Goal: Transaction & Acquisition: Purchase product/service

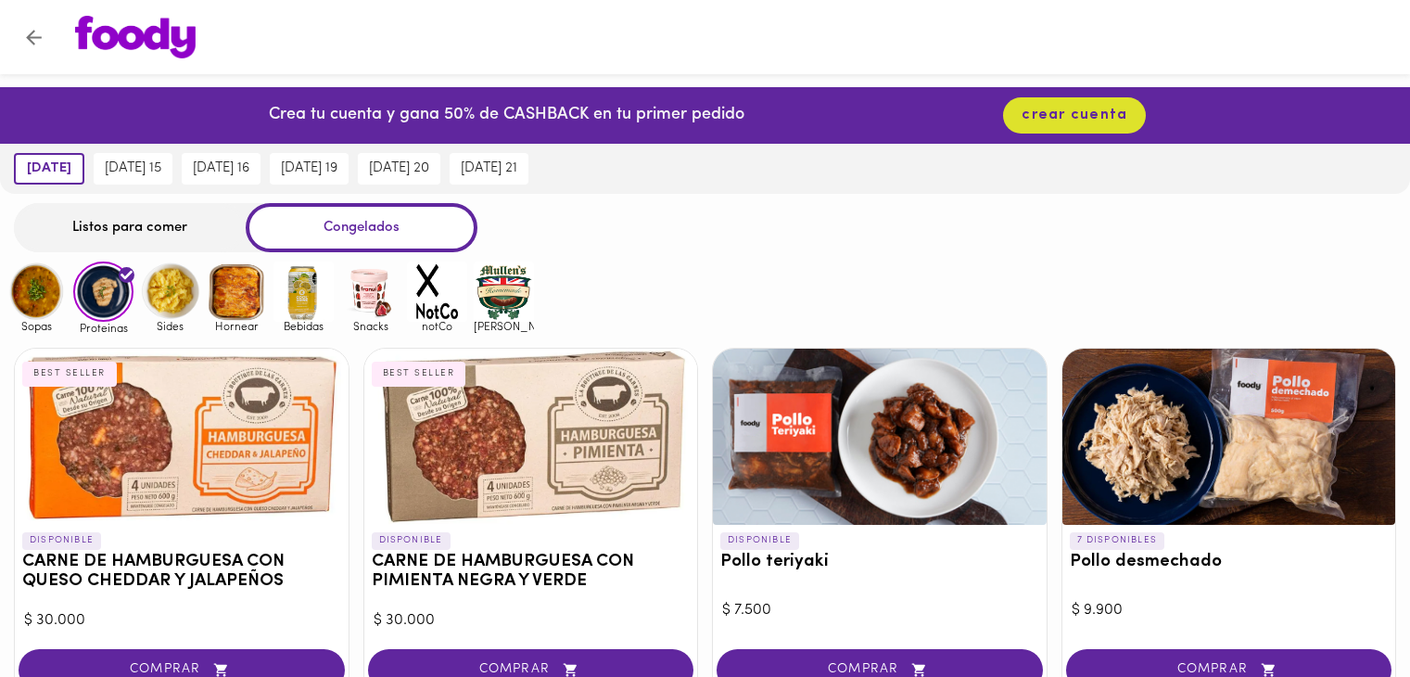
scroll to position [463, 0]
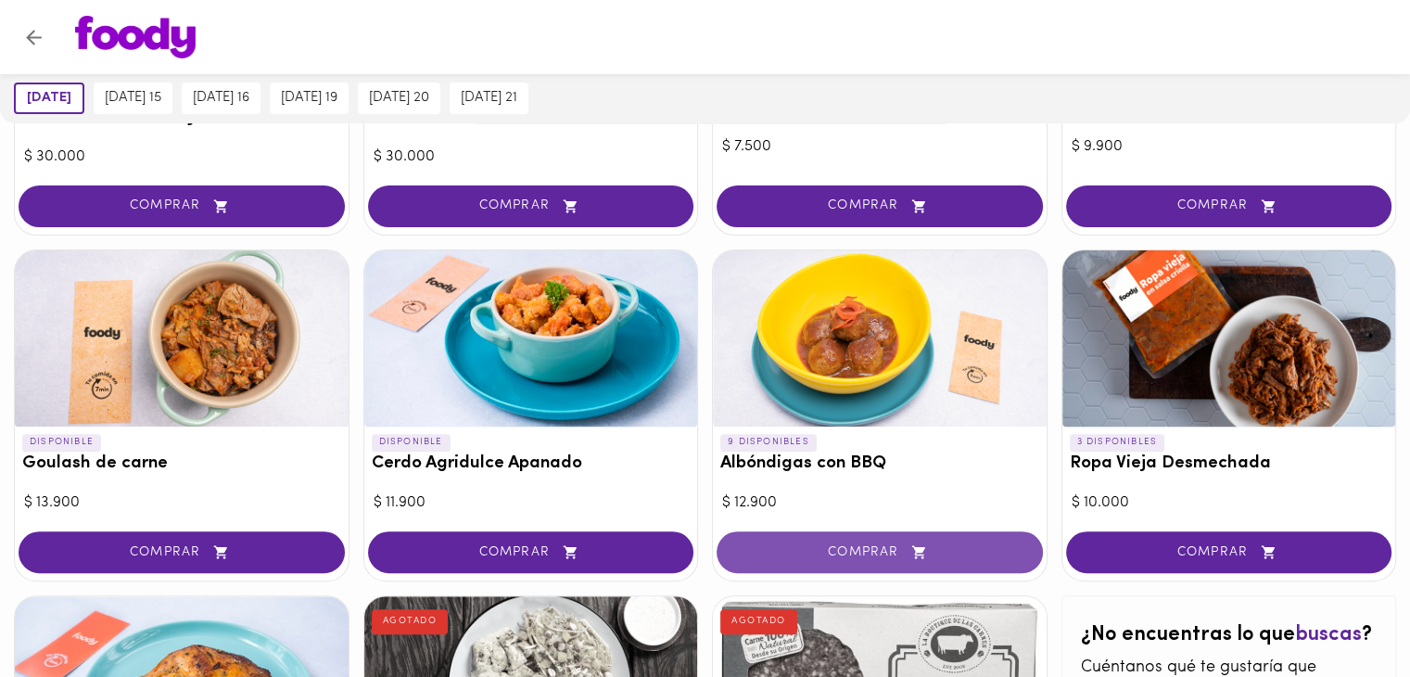
click at [827, 562] on button "COMPRAR" at bounding box center [879, 552] width 326 height 42
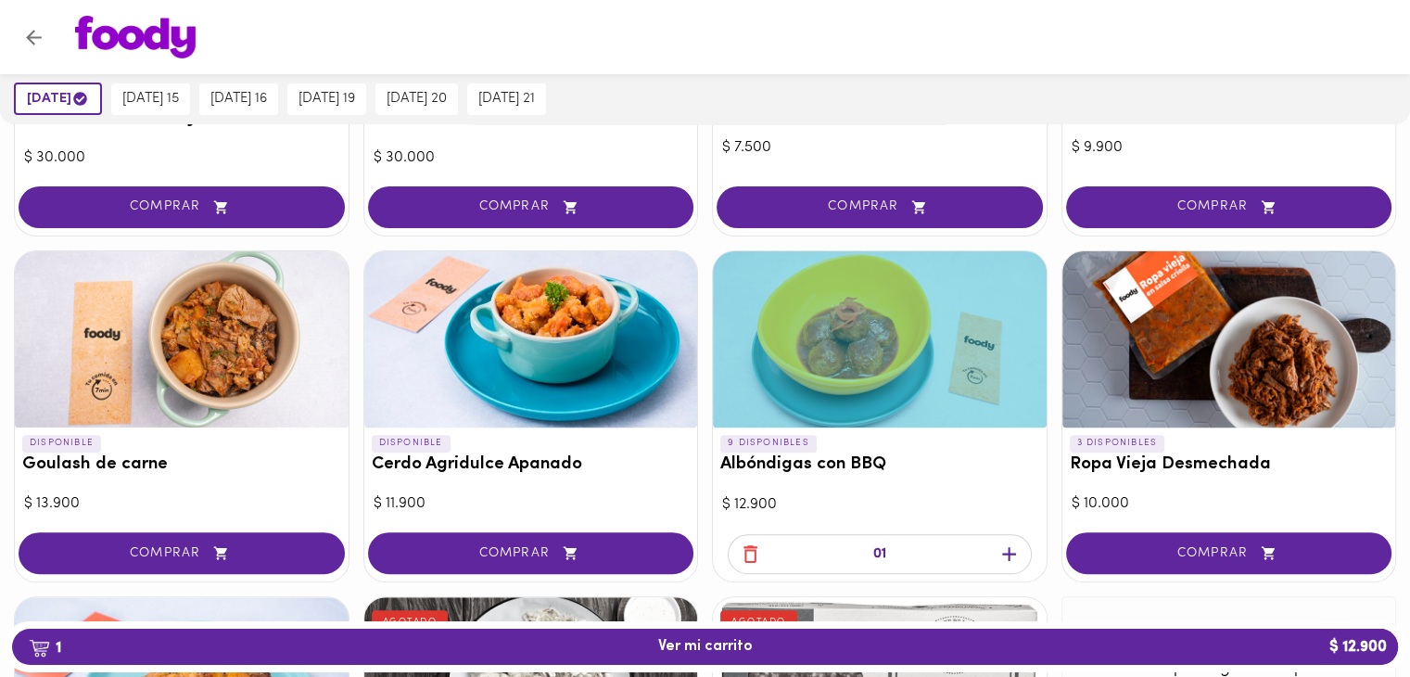
click at [1007, 555] on icon "button" at bounding box center [1008, 553] width 23 height 23
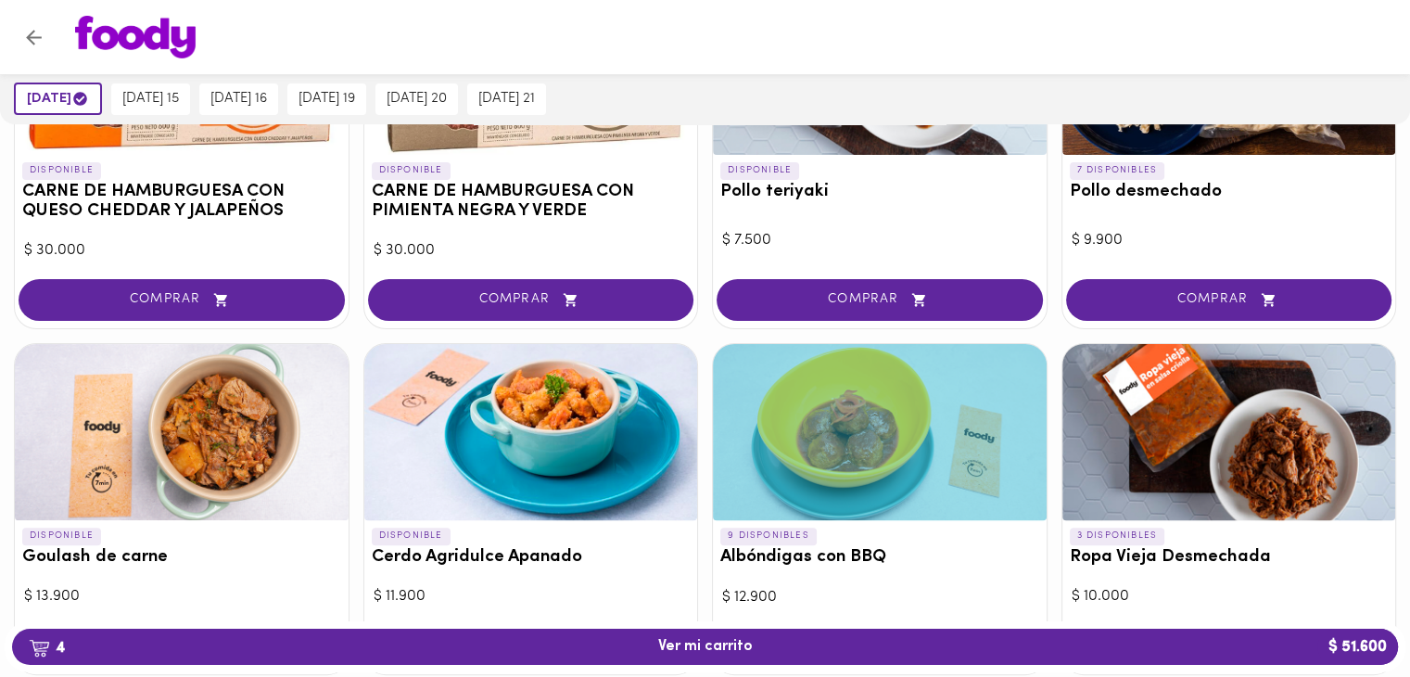
scroll to position [278, 0]
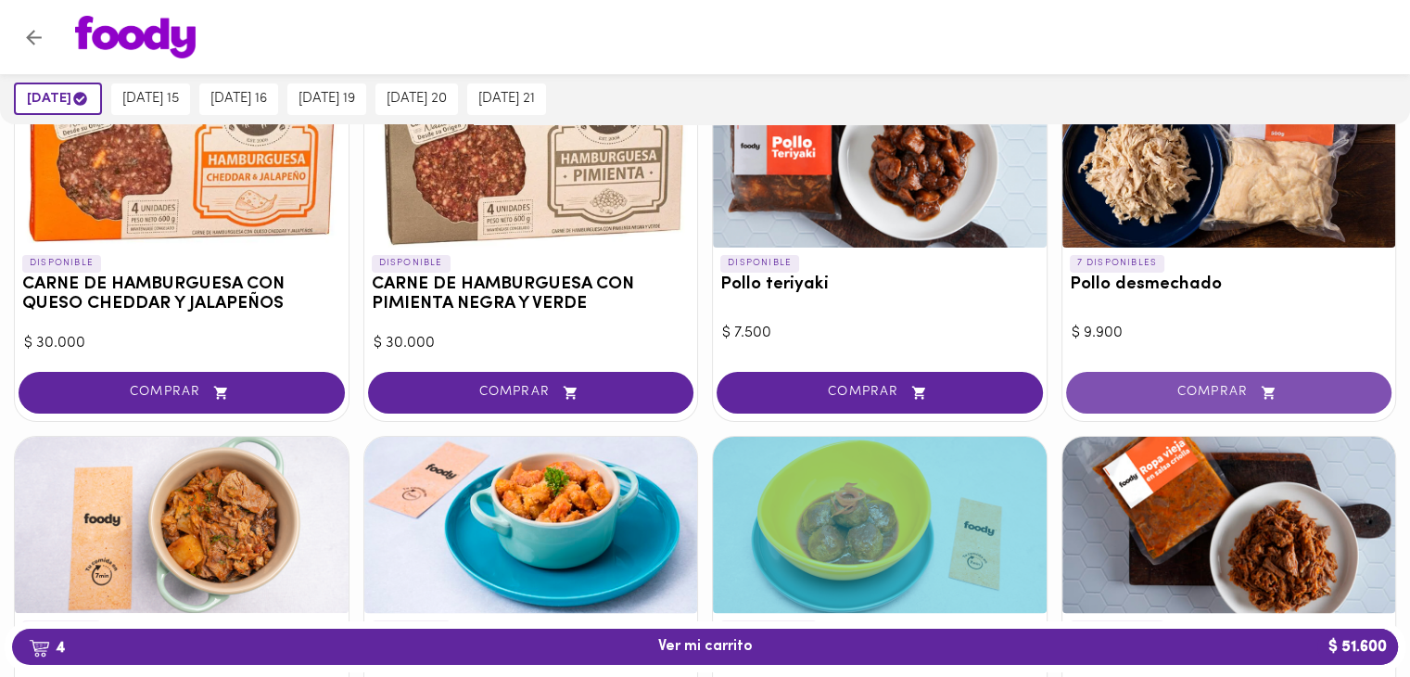
click at [1136, 390] on span "COMPRAR" at bounding box center [1229, 393] width 280 height 16
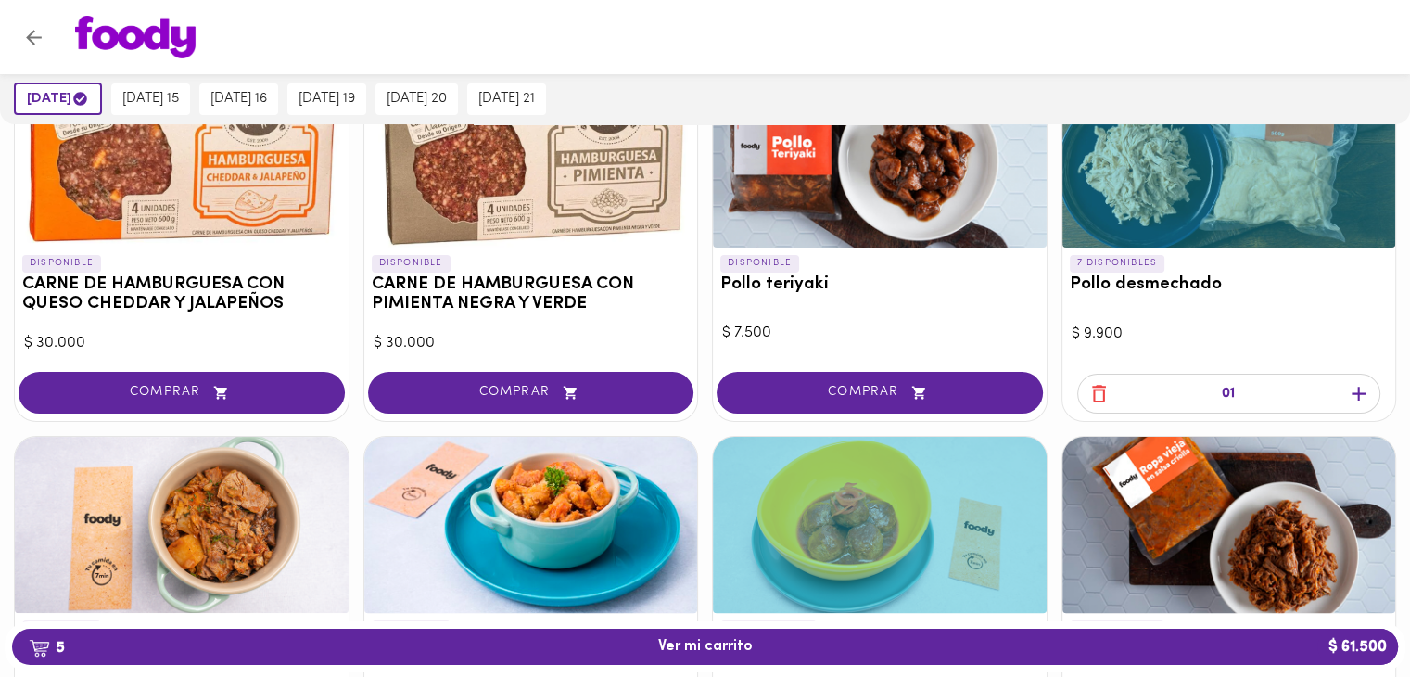
click at [1358, 387] on icon "button" at bounding box center [1358, 394] width 14 height 14
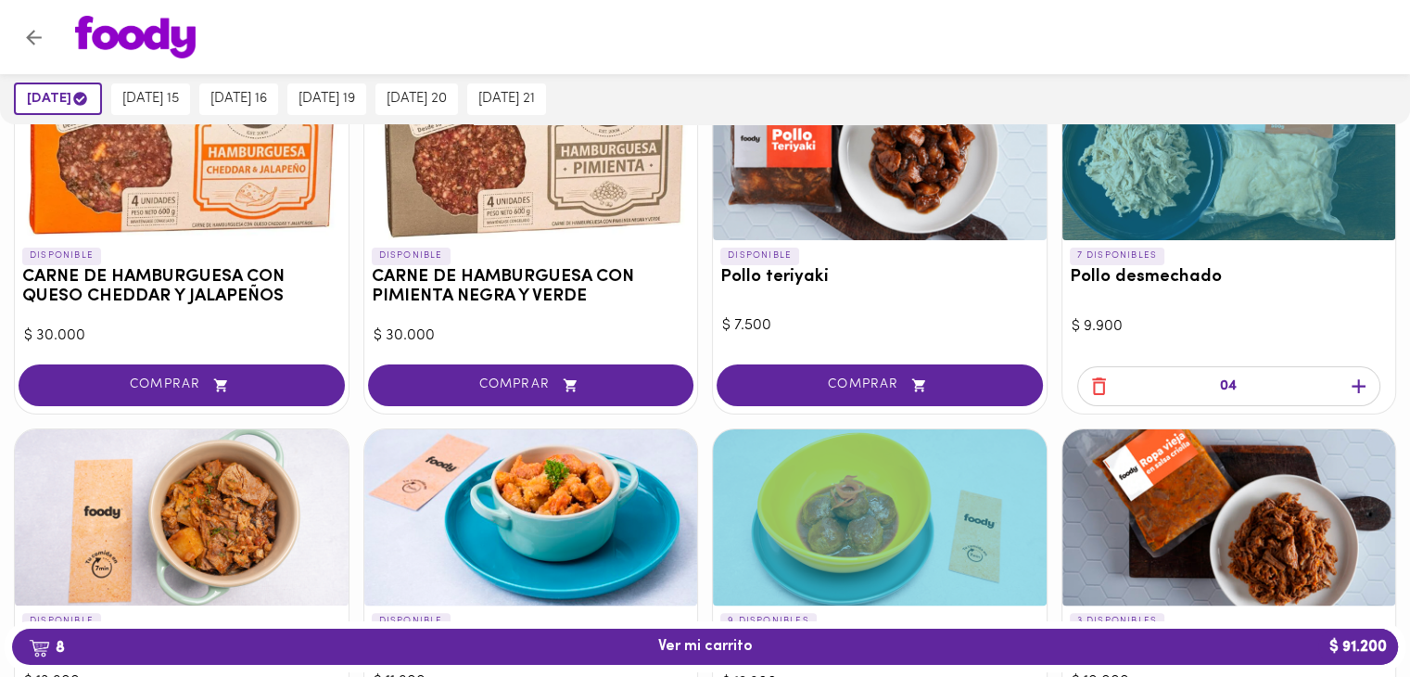
scroll to position [185, 0]
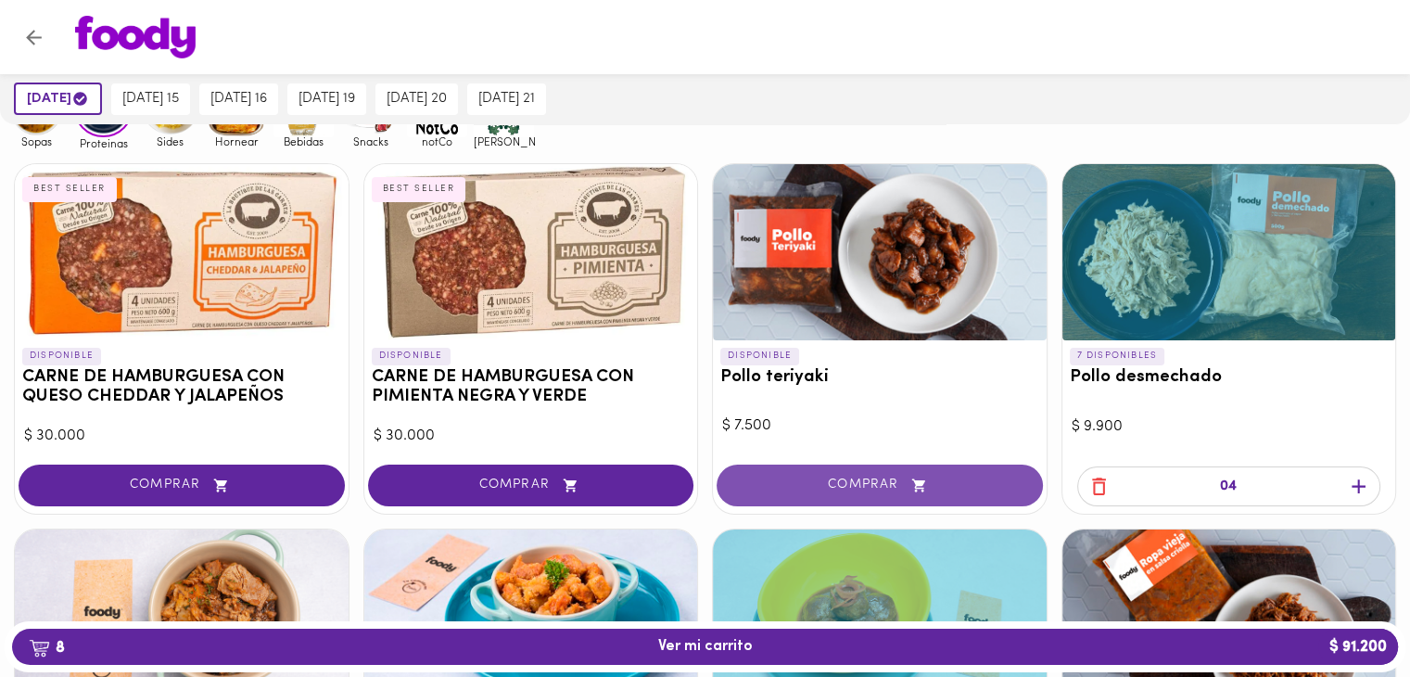
click at [920, 482] on icon "button" at bounding box center [918, 485] width 13 height 13
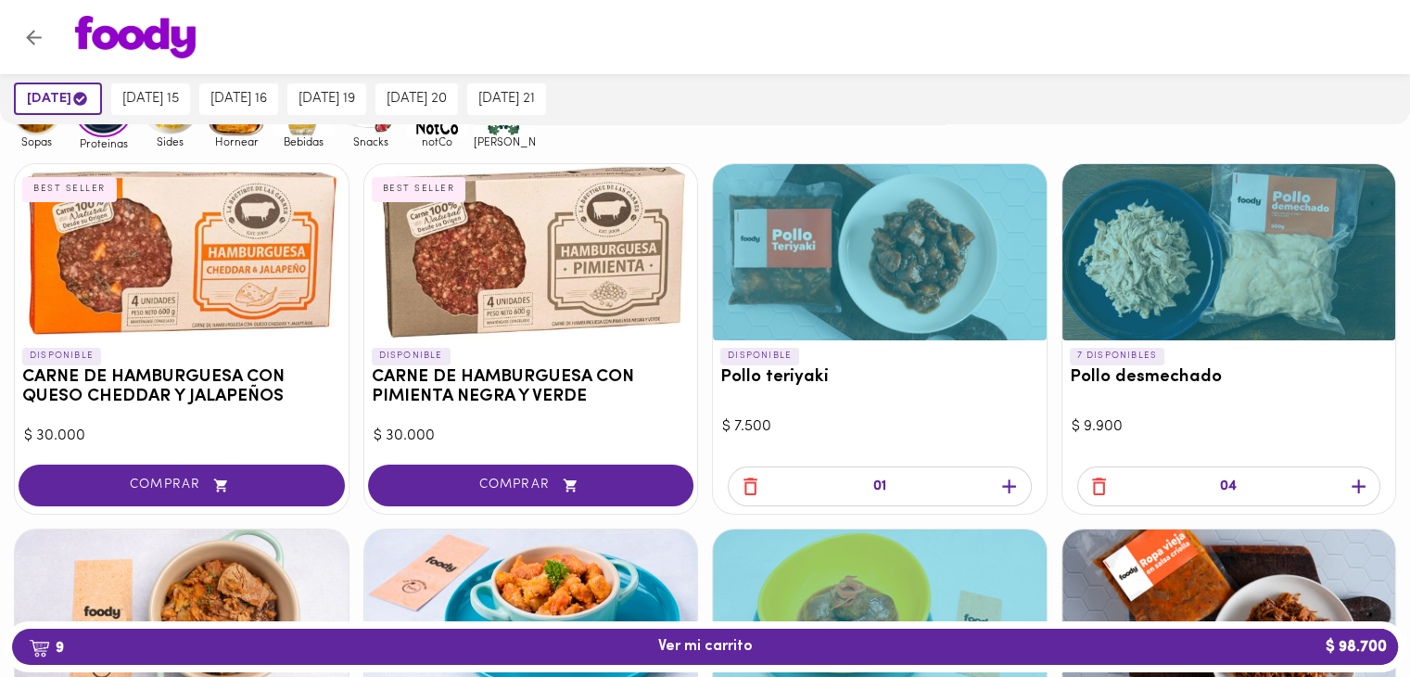
click at [1010, 482] on icon "button" at bounding box center [1008, 486] width 23 height 23
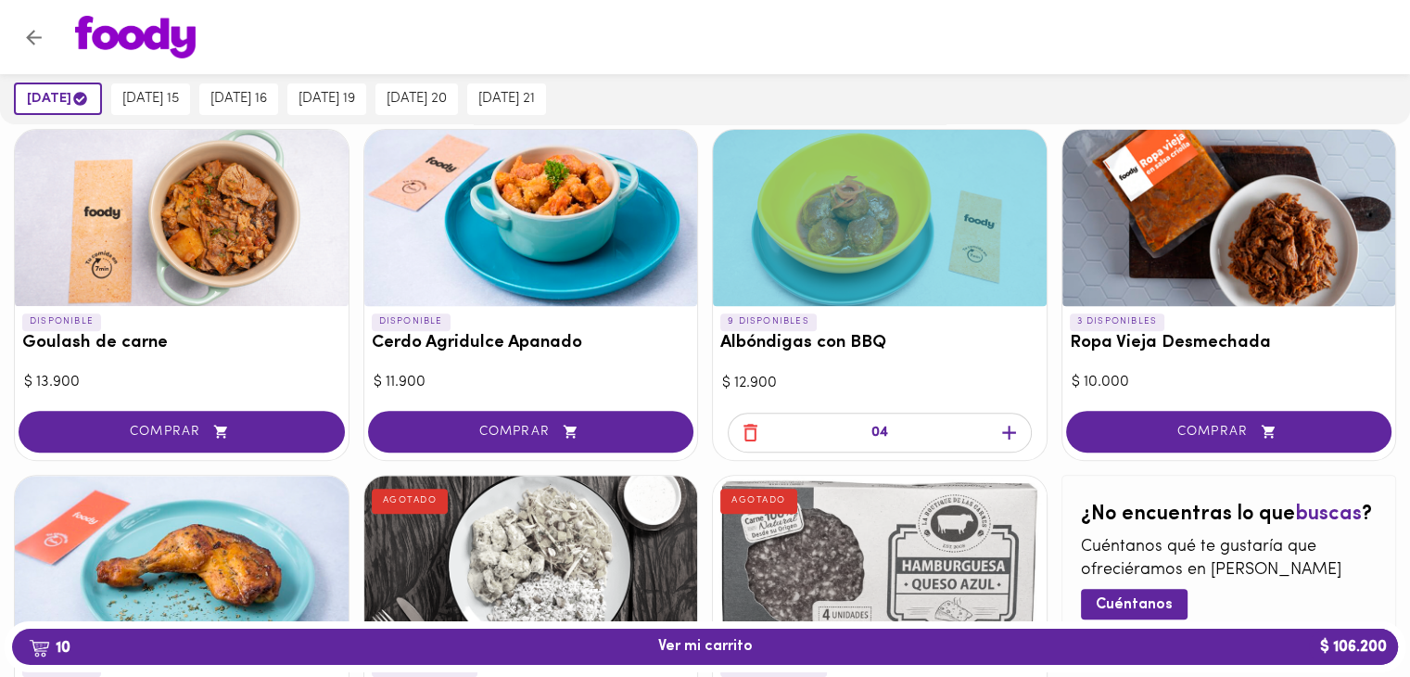
scroll to position [556, 0]
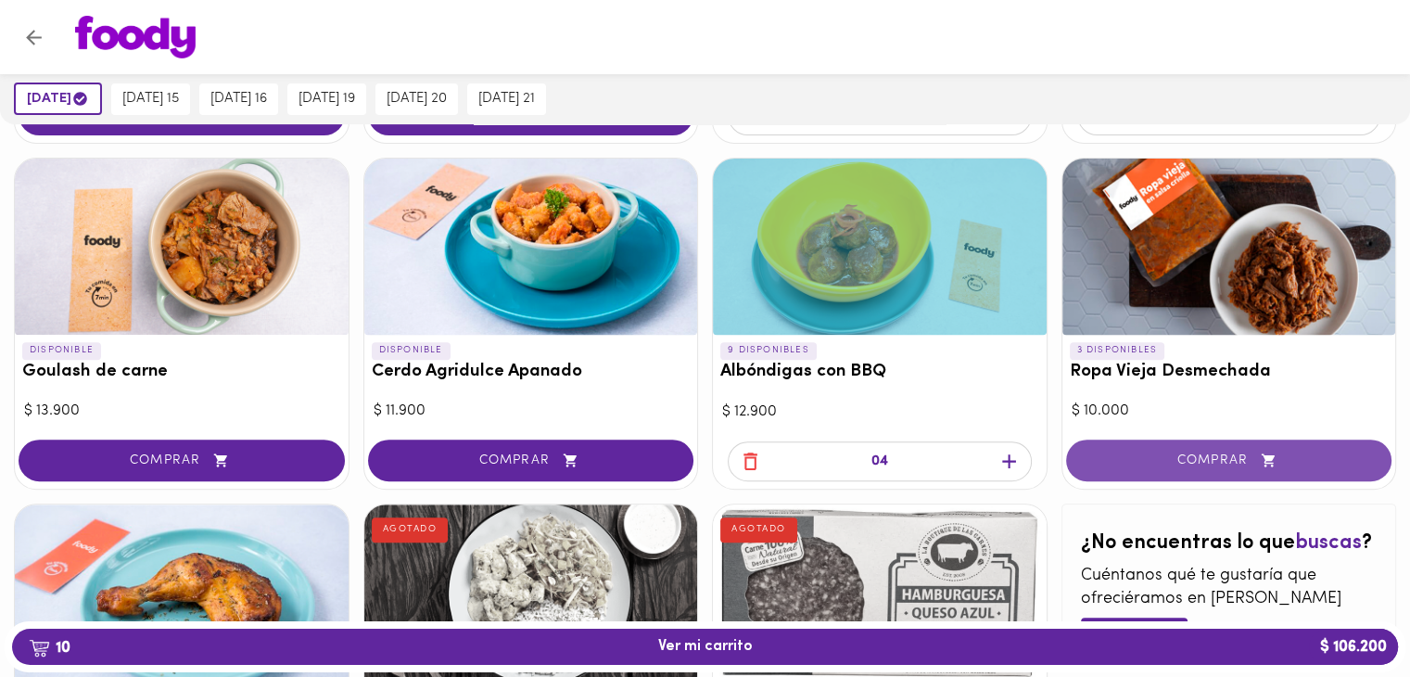
click at [1126, 462] on span "COMPRAR" at bounding box center [1229, 460] width 280 height 16
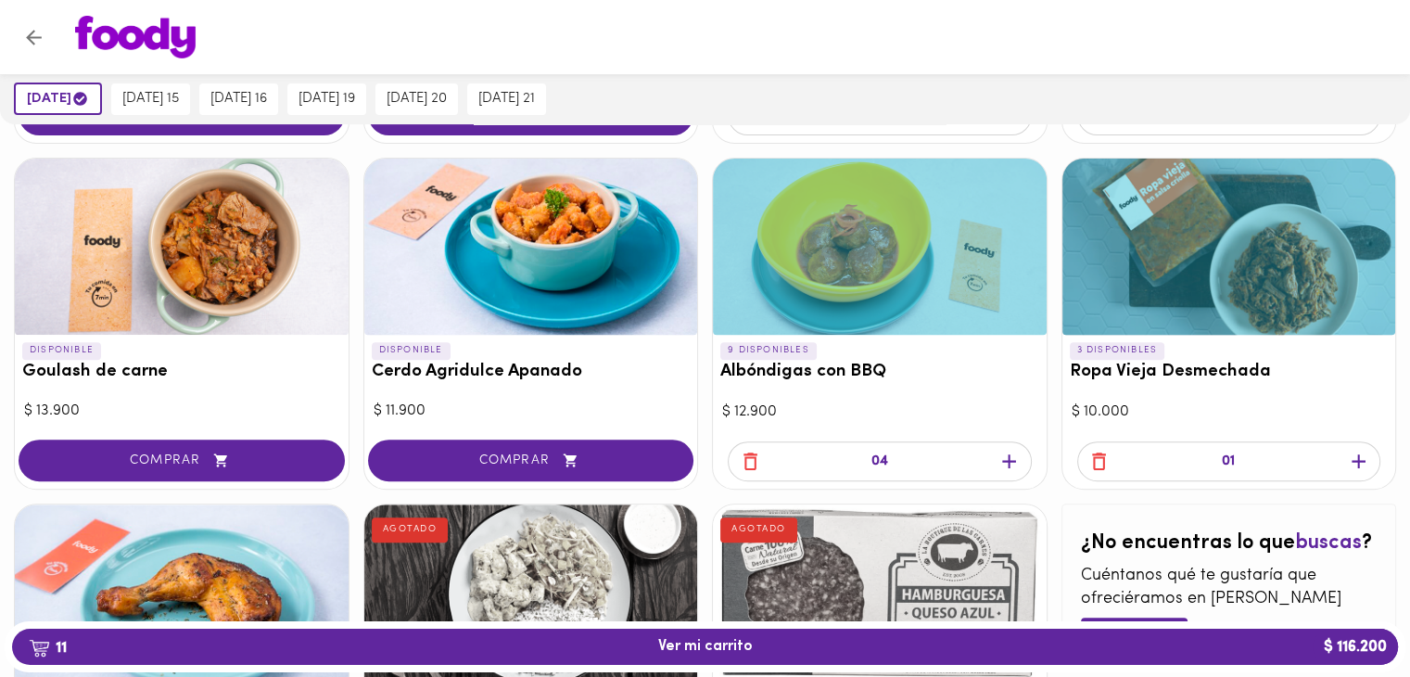
click at [1359, 458] on icon "button" at bounding box center [1358, 460] width 23 height 23
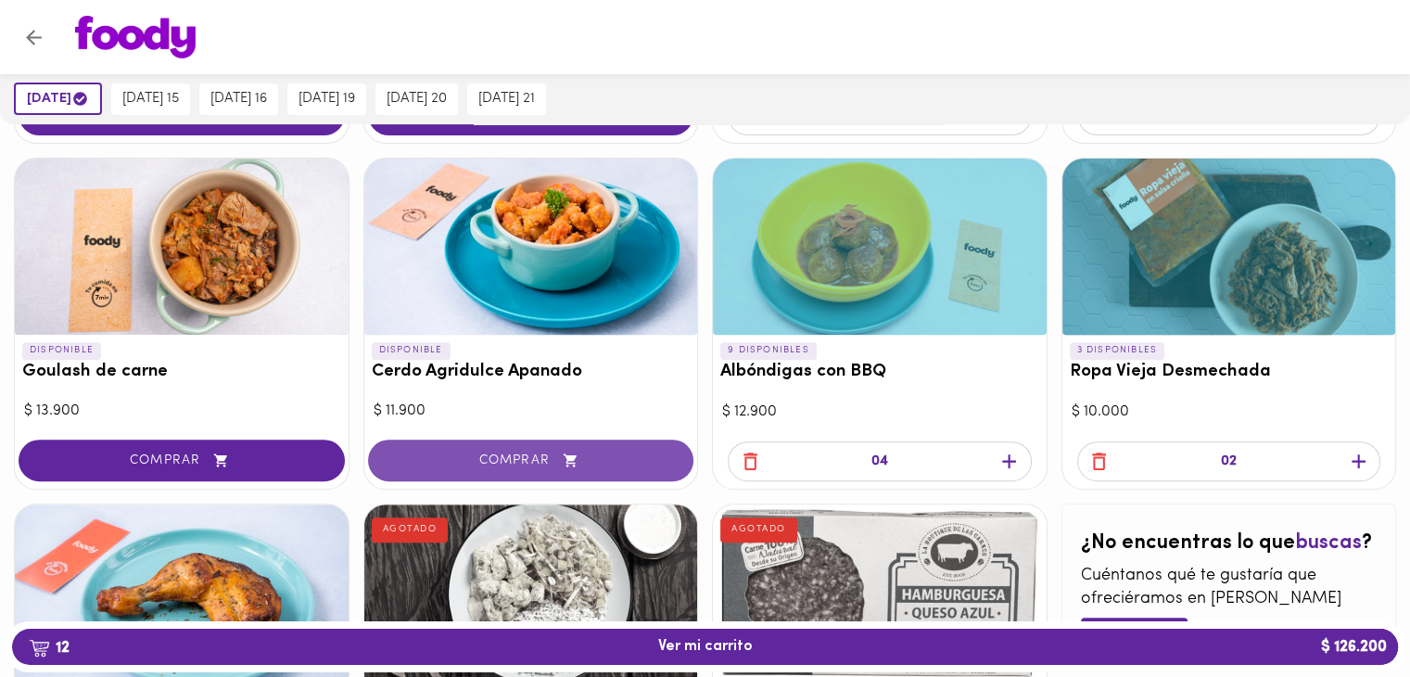
click at [496, 454] on span "COMPRAR" at bounding box center [531, 460] width 280 height 16
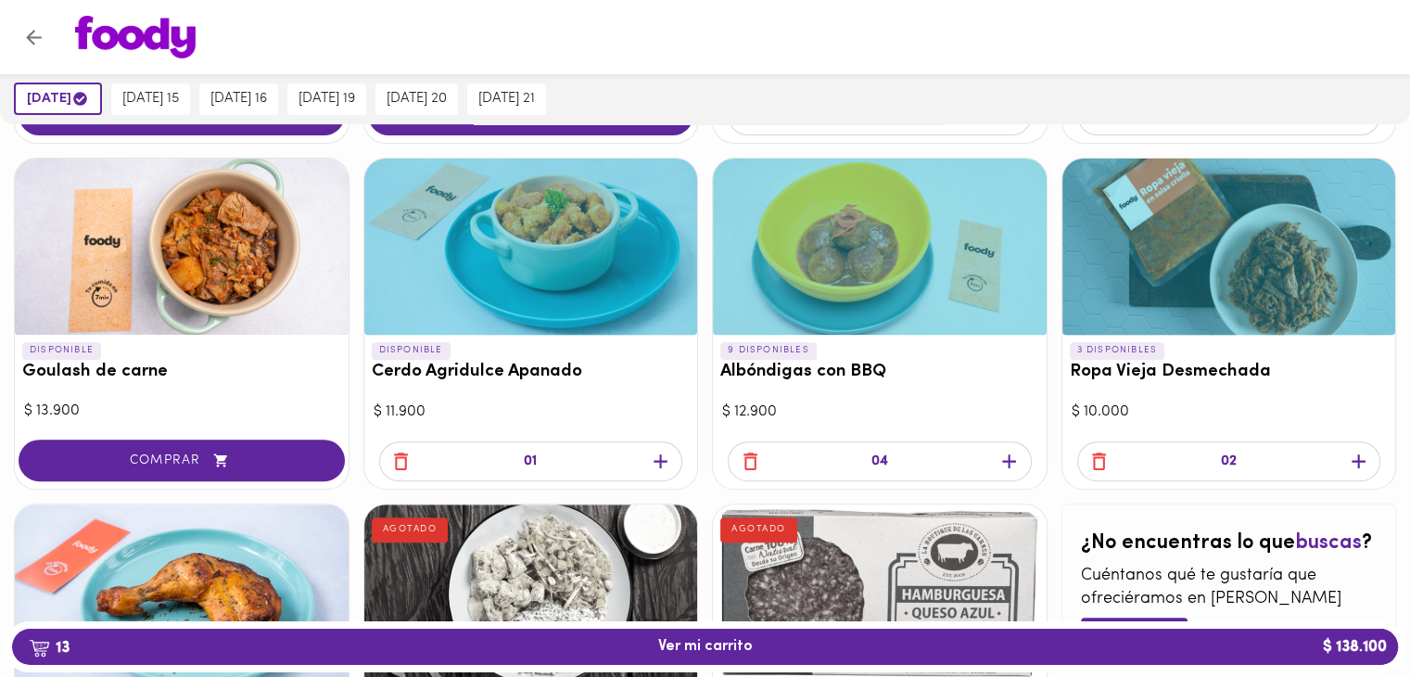
click at [652, 462] on icon "button" at bounding box center [660, 460] width 23 height 23
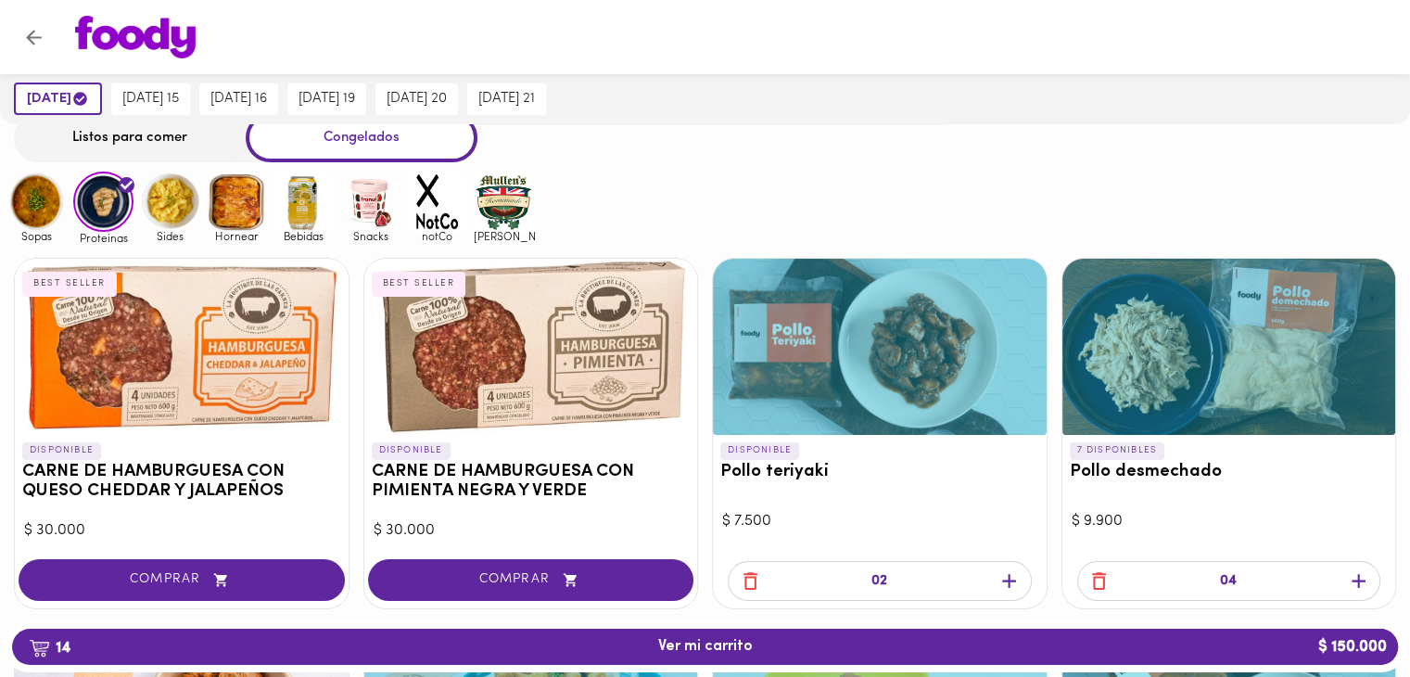
scroll to position [0, 0]
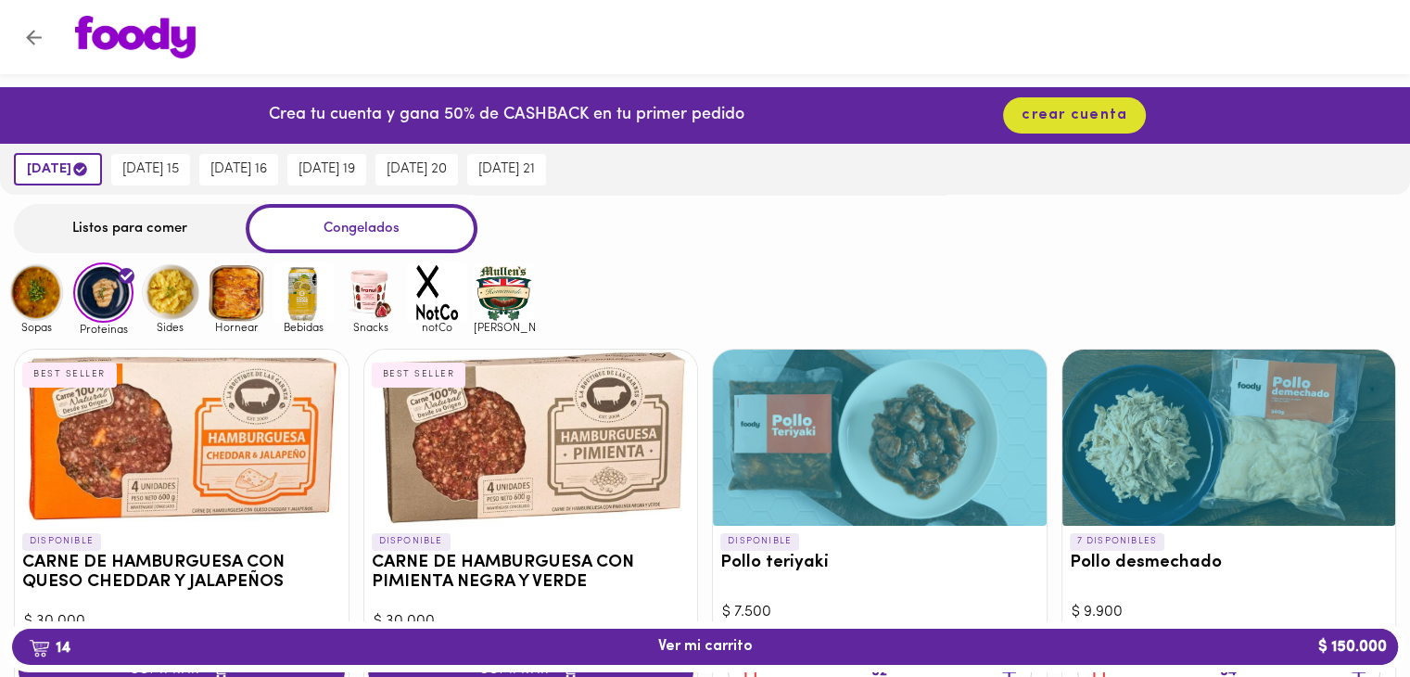
click at [163, 285] on img at bounding box center [170, 292] width 60 height 60
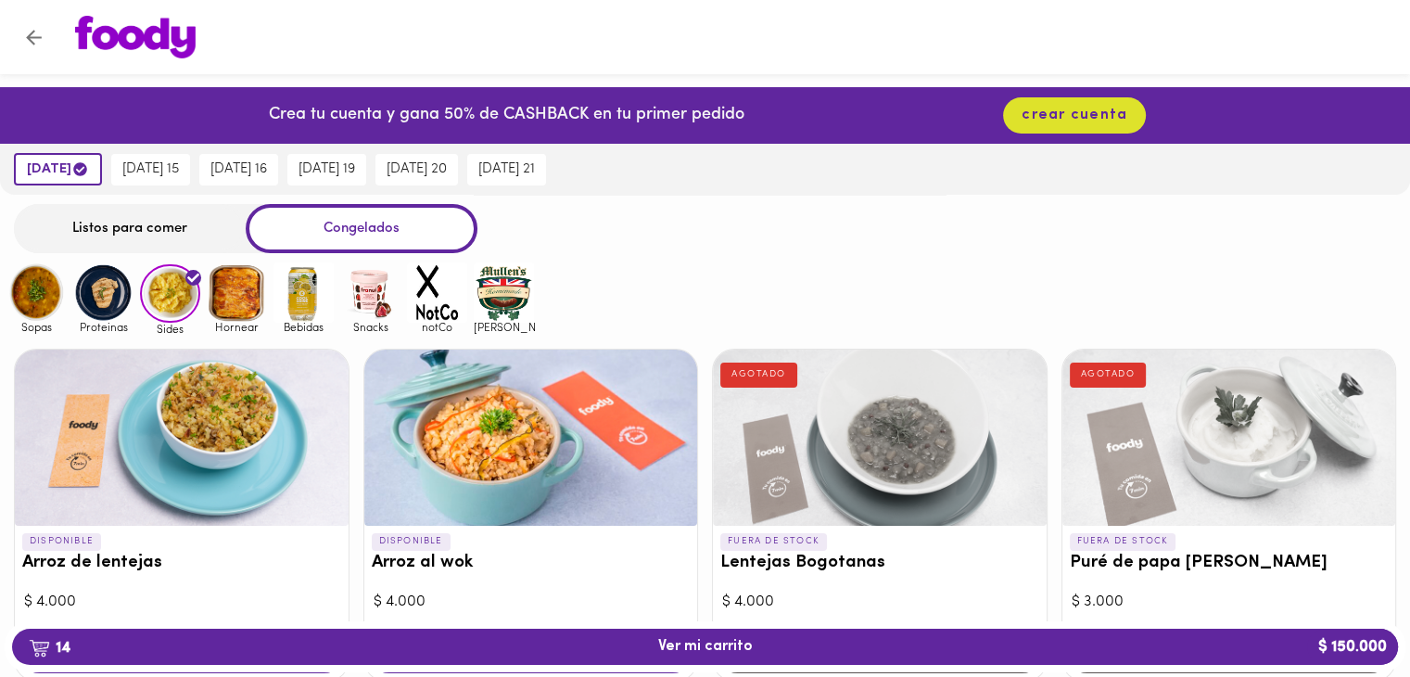
click at [236, 291] on img at bounding box center [237, 292] width 60 height 60
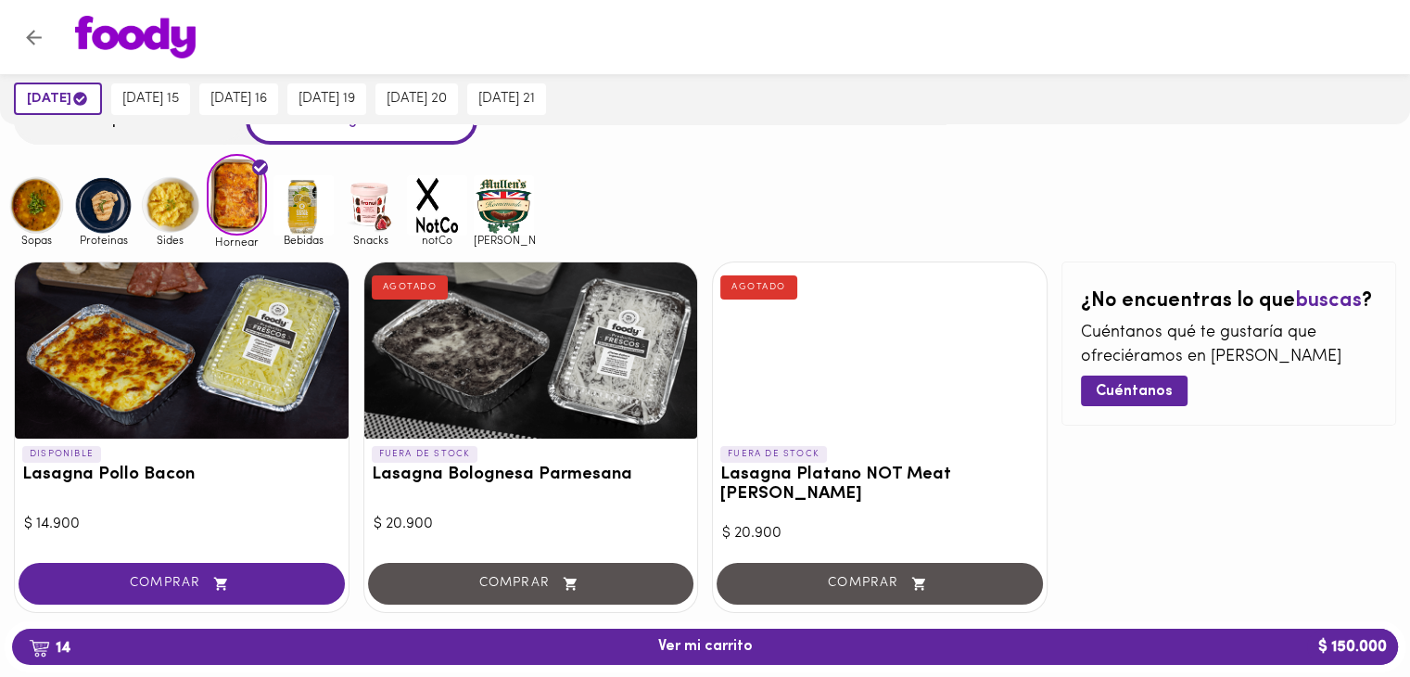
scroll to position [131, 0]
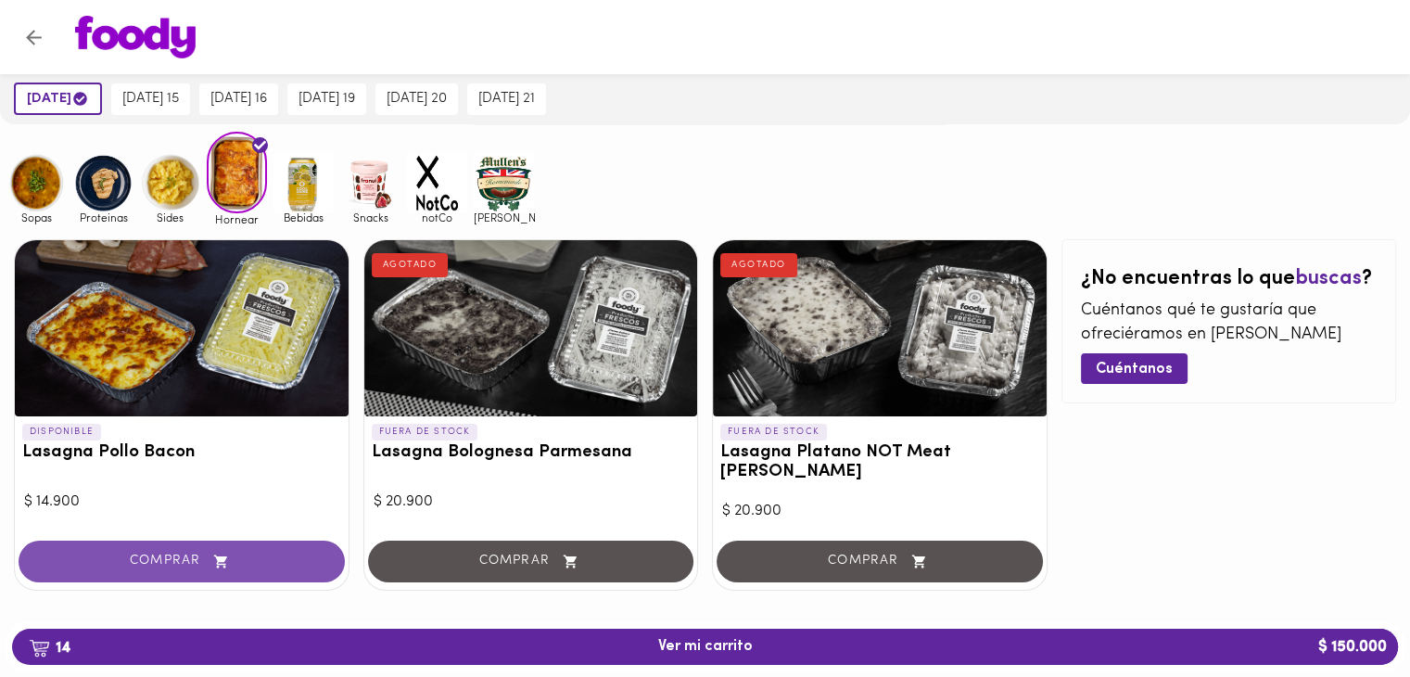
click at [156, 553] on span "COMPRAR" at bounding box center [182, 561] width 280 height 16
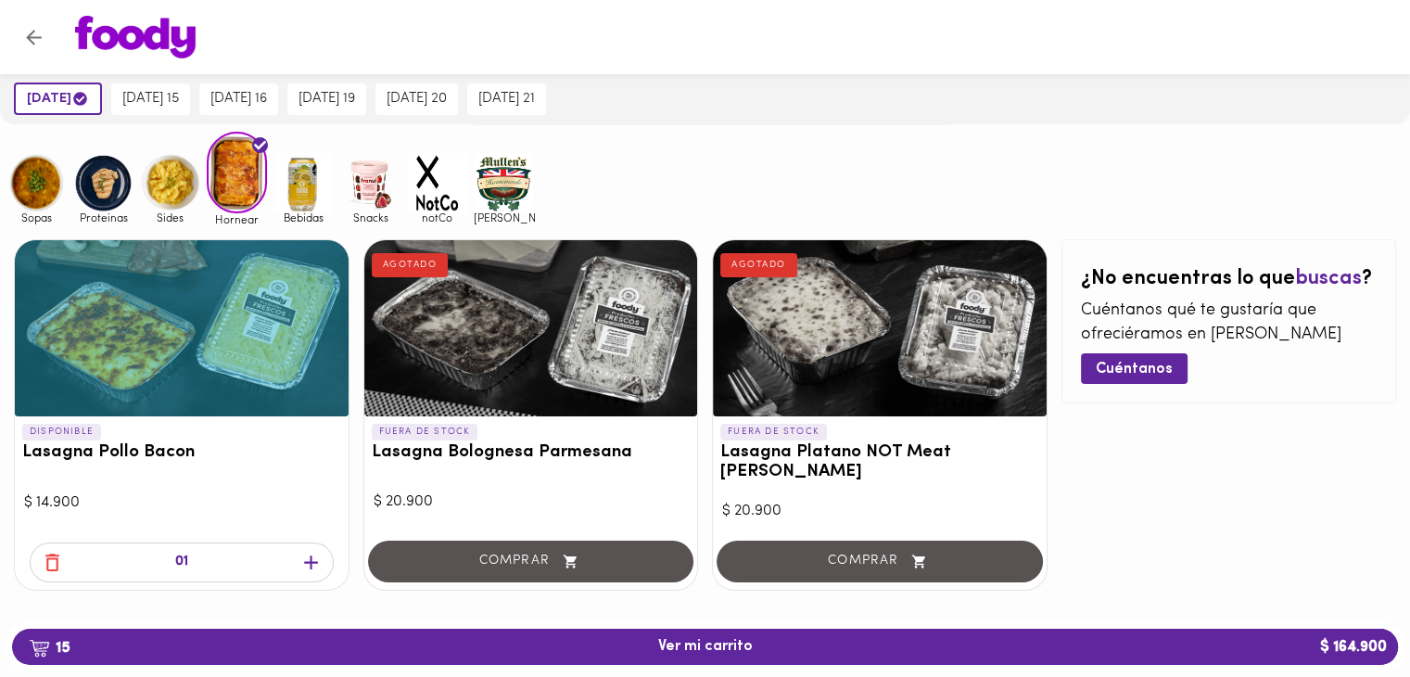
click at [310, 555] on icon "button" at bounding box center [311, 562] width 14 height 14
click at [307, 175] on img at bounding box center [303, 183] width 60 height 60
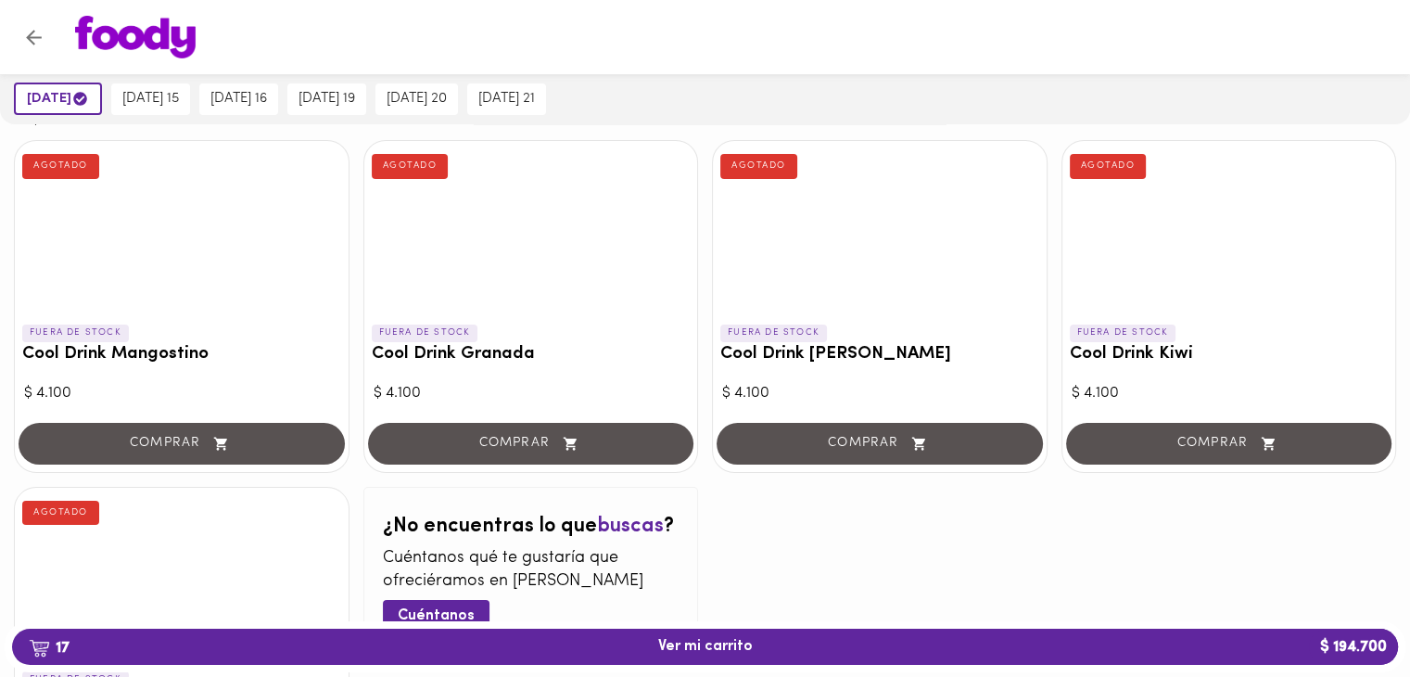
scroll to position [93, 0]
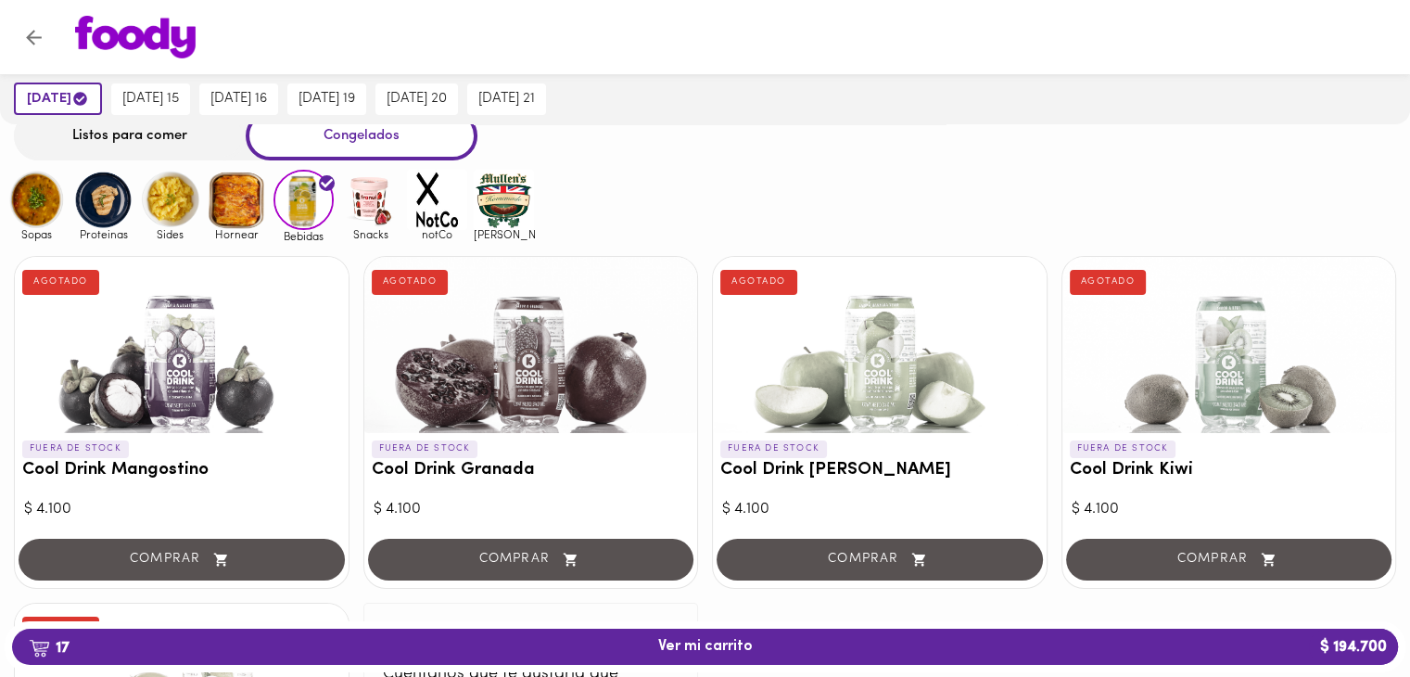
click at [367, 209] on img at bounding box center [370, 200] width 60 height 60
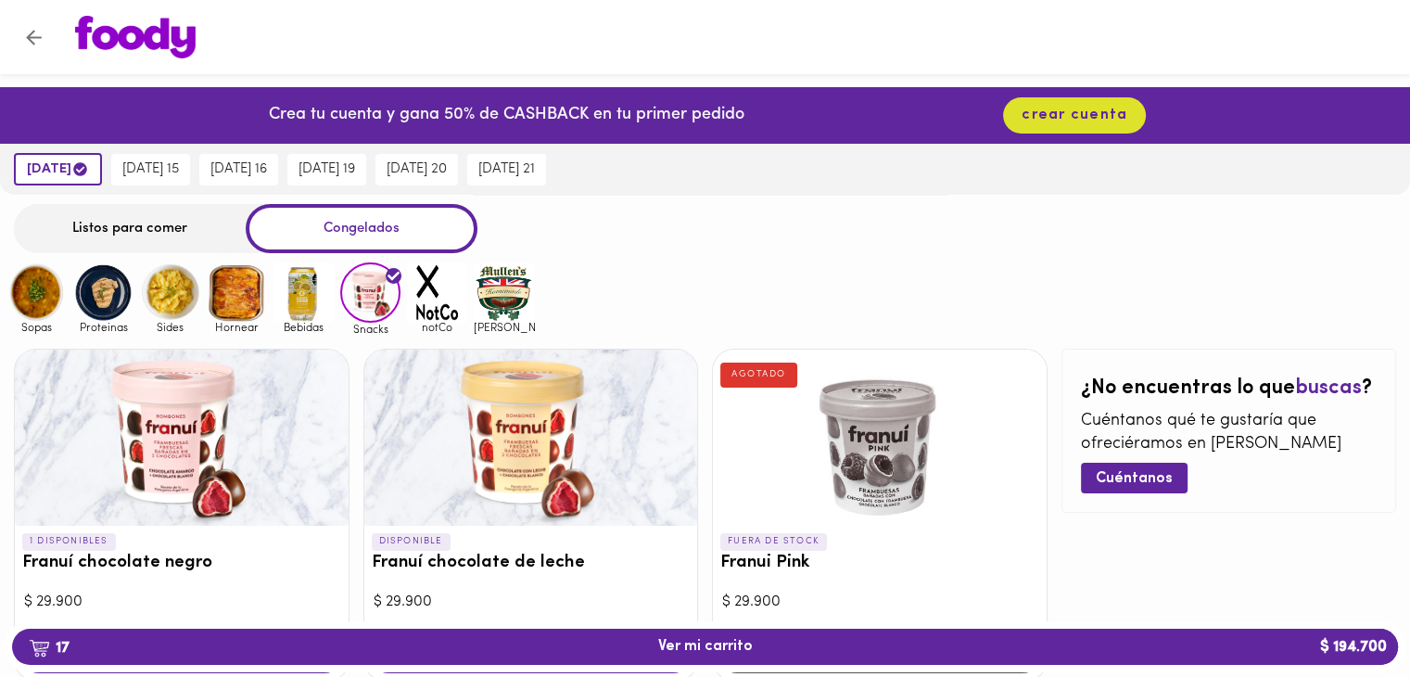
click at [423, 297] on img at bounding box center [437, 292] width 60 height 60
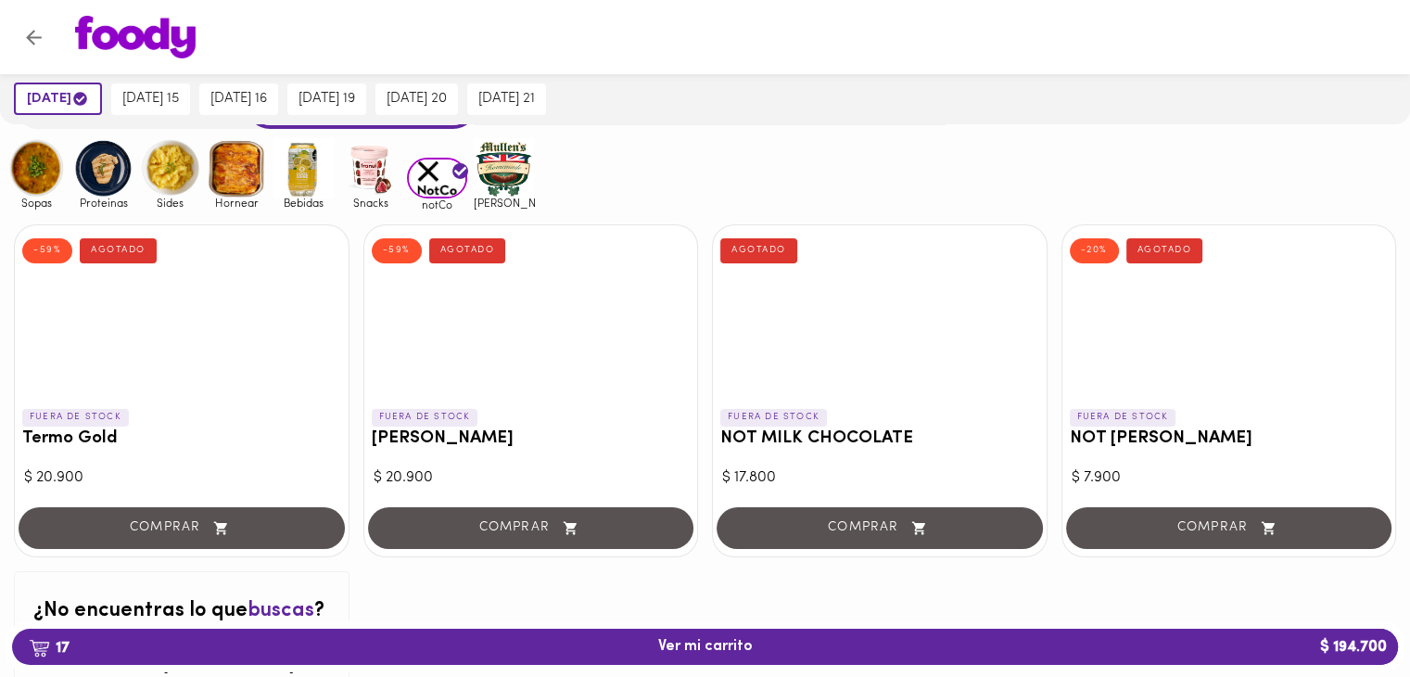
scroll to position [287, 0]
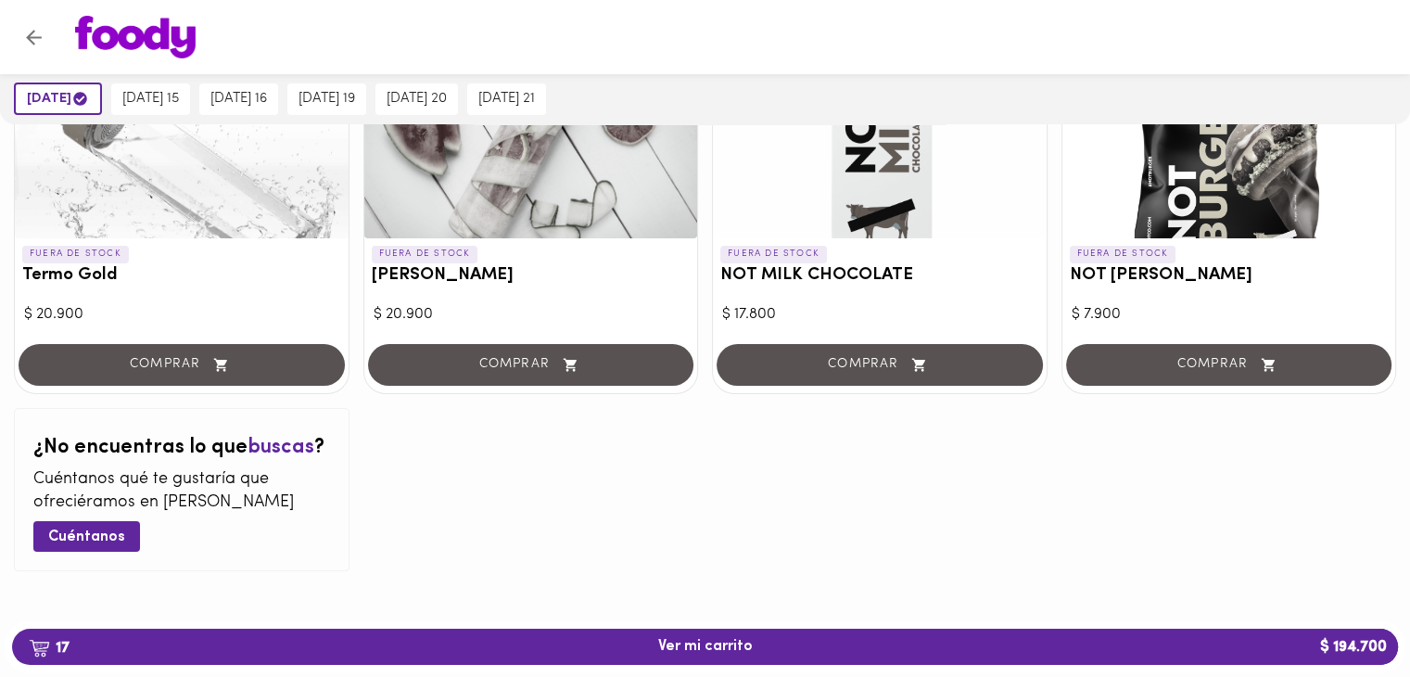
click at [510, 35] on img at bounding box center [504, 5] width 60 height 60
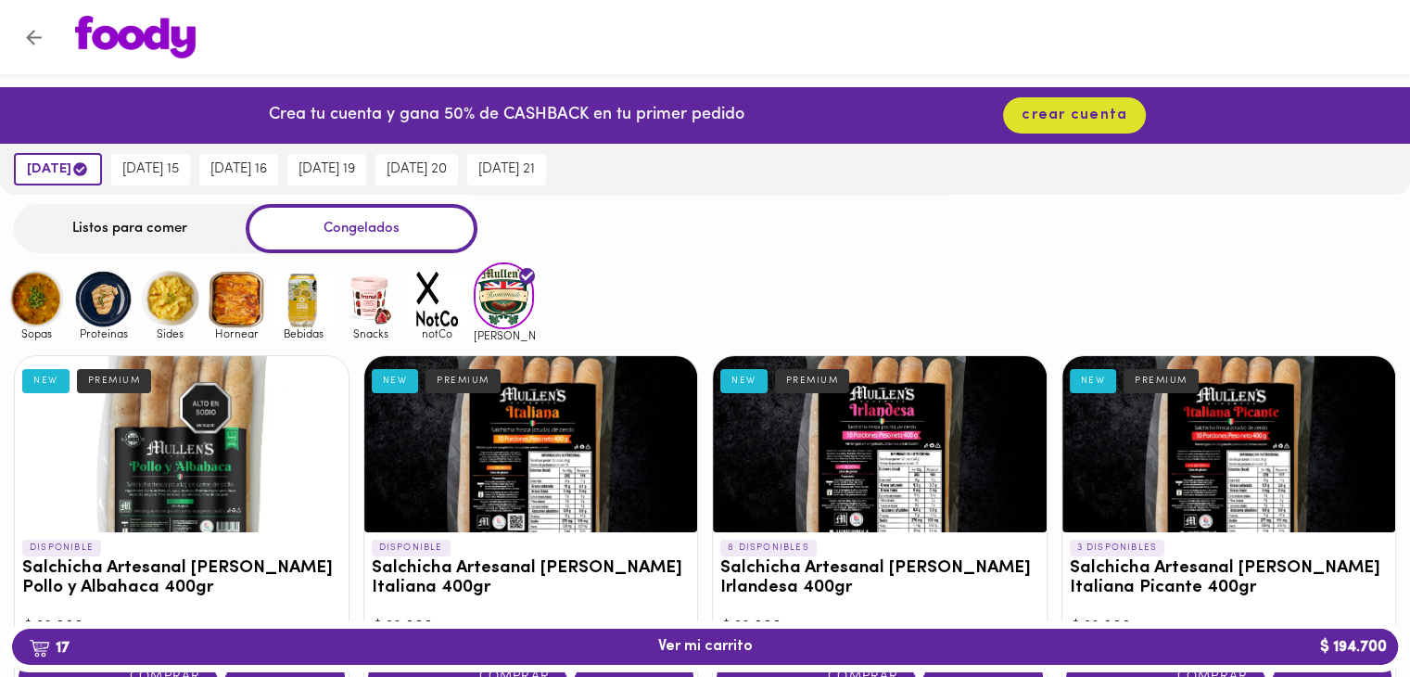
click at [30, 297] on img at bounding box center [36, 299] width 60 height 60
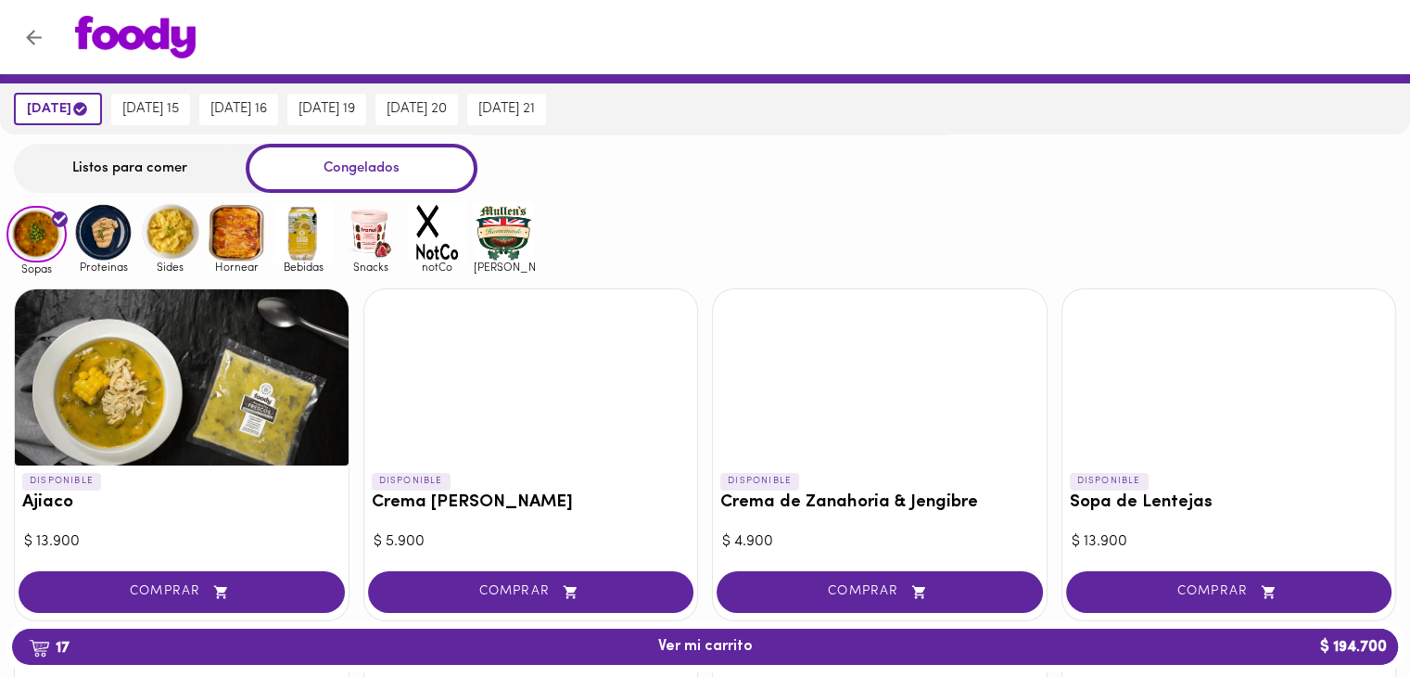
scroll to position [93, 0]
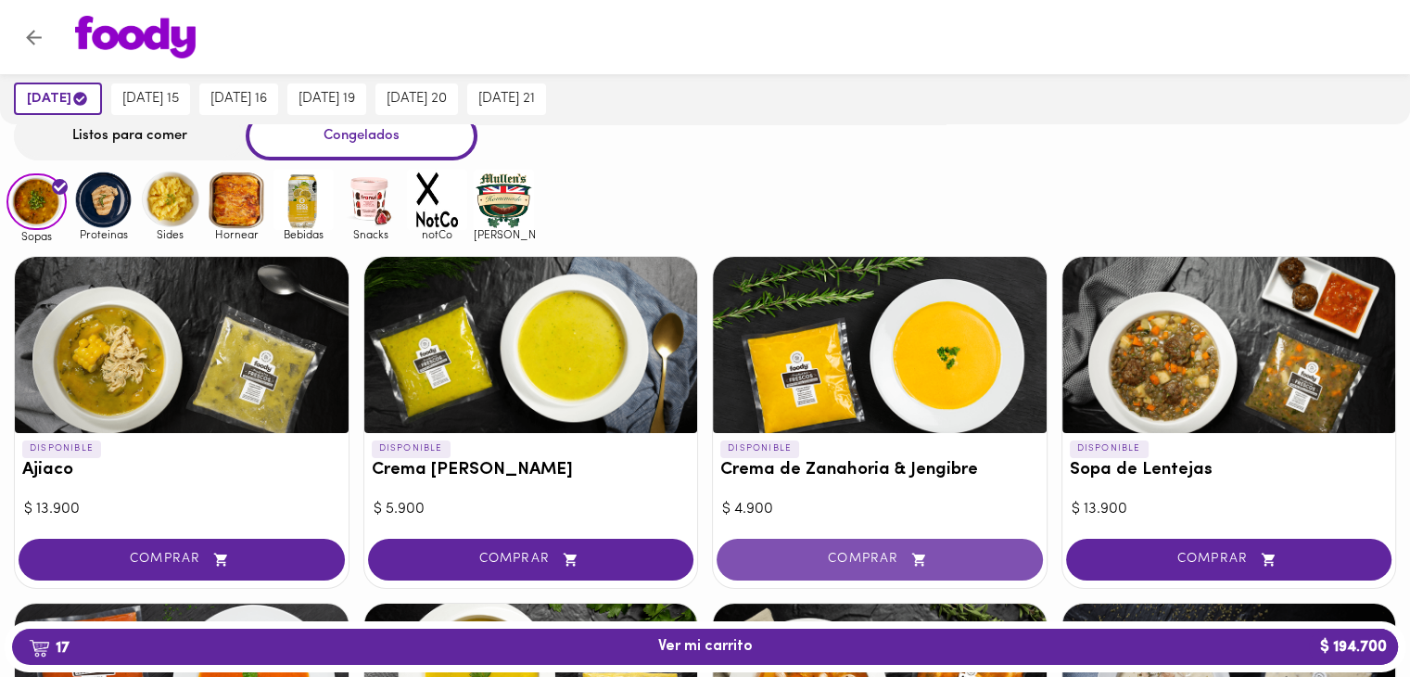
click at [886, 553] on span "COMPRAR" at bounding box center [880, 559] width 280 height 16
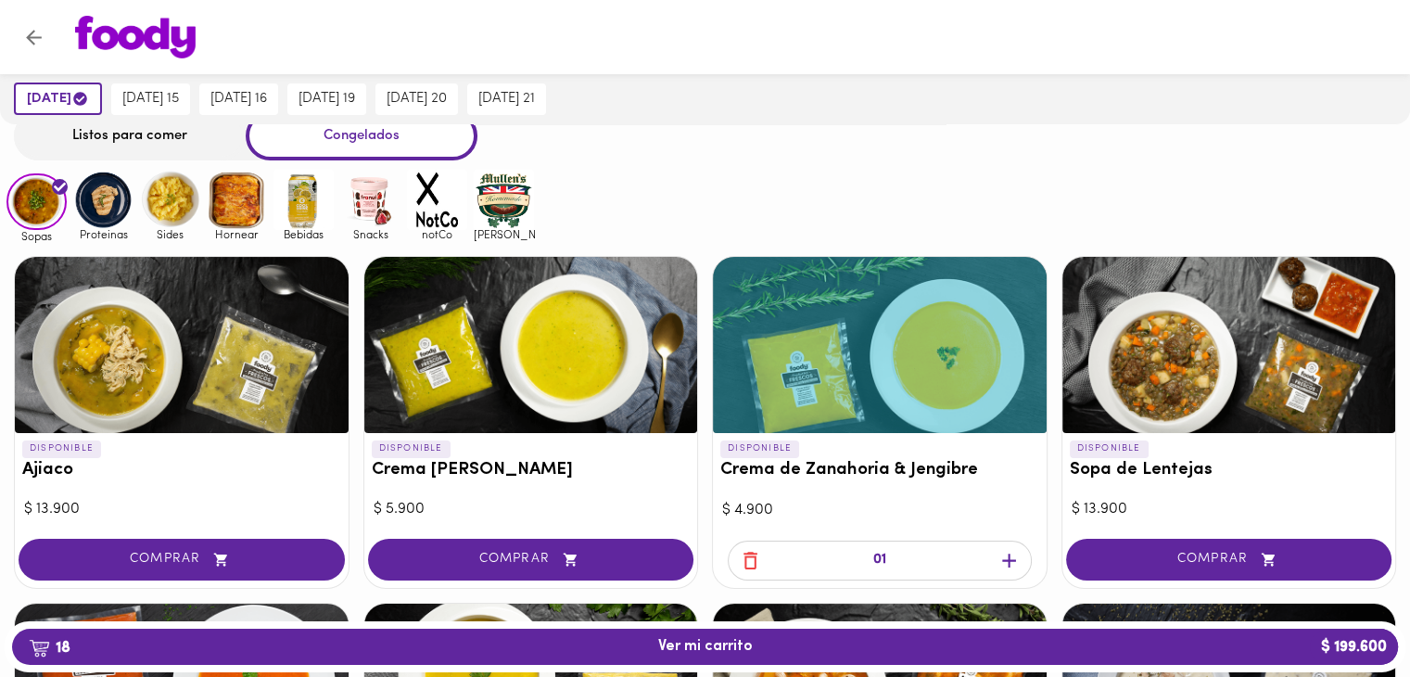
click at [1011, 553] on icon "button" at bounding box center [1008, 560] width 23 height 23
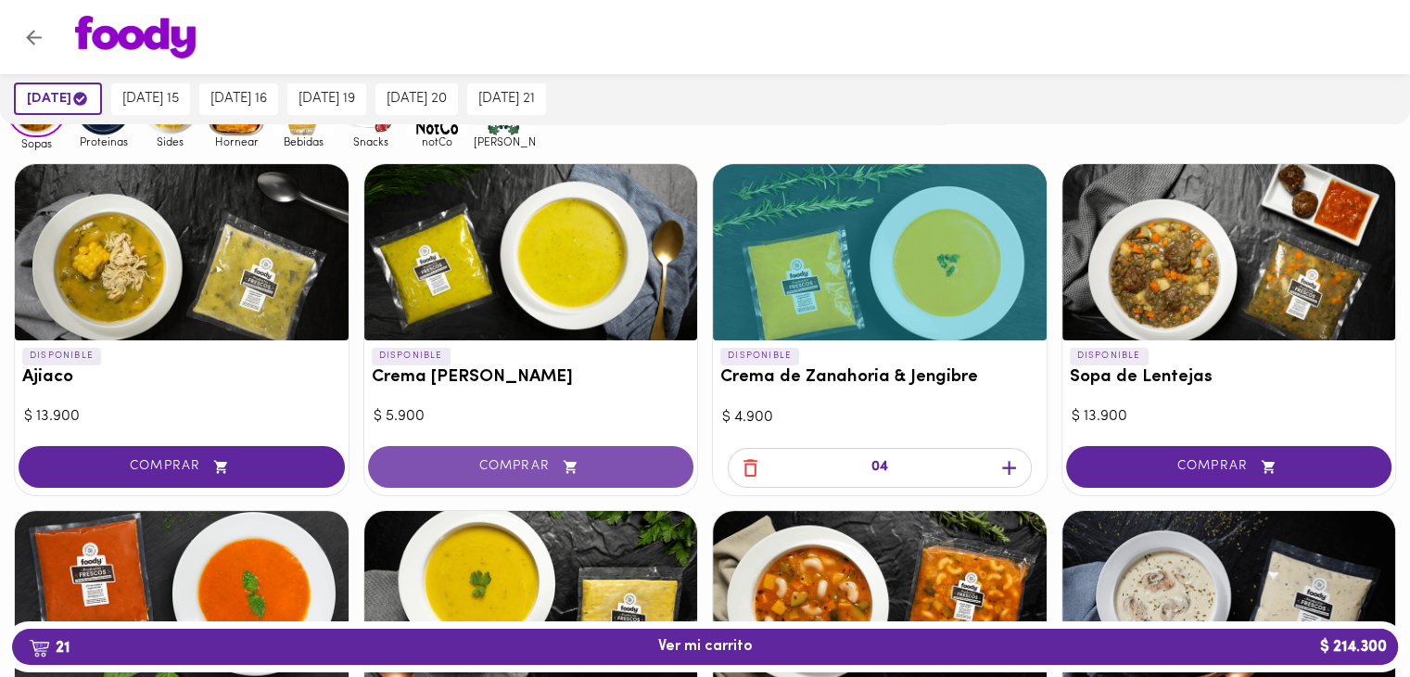
click at [548, 460] on span "COMPRAR" at bounding box center [531, 467] width 280 height 16
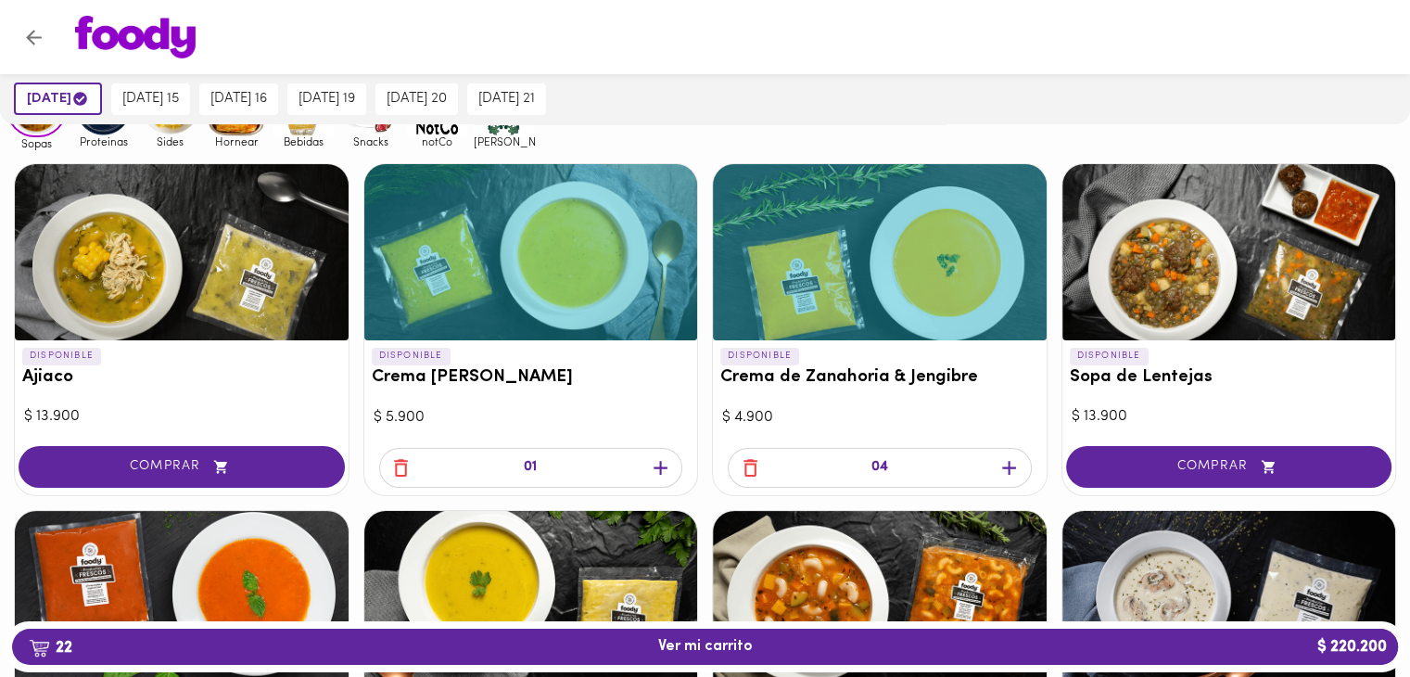
click at [654, 465] on icon "button" at bounding box center [660, 468] width 14 height 14
click at [655, 465] on icon "button" at bounding box center [660, 468] width 14 height 14
click at [656, 465] on icon "button" at bounding box center [660, 468] width 14 height 14
click at [397, 466] on icon "button" at bounding box center [400, 467] width 23 height 23
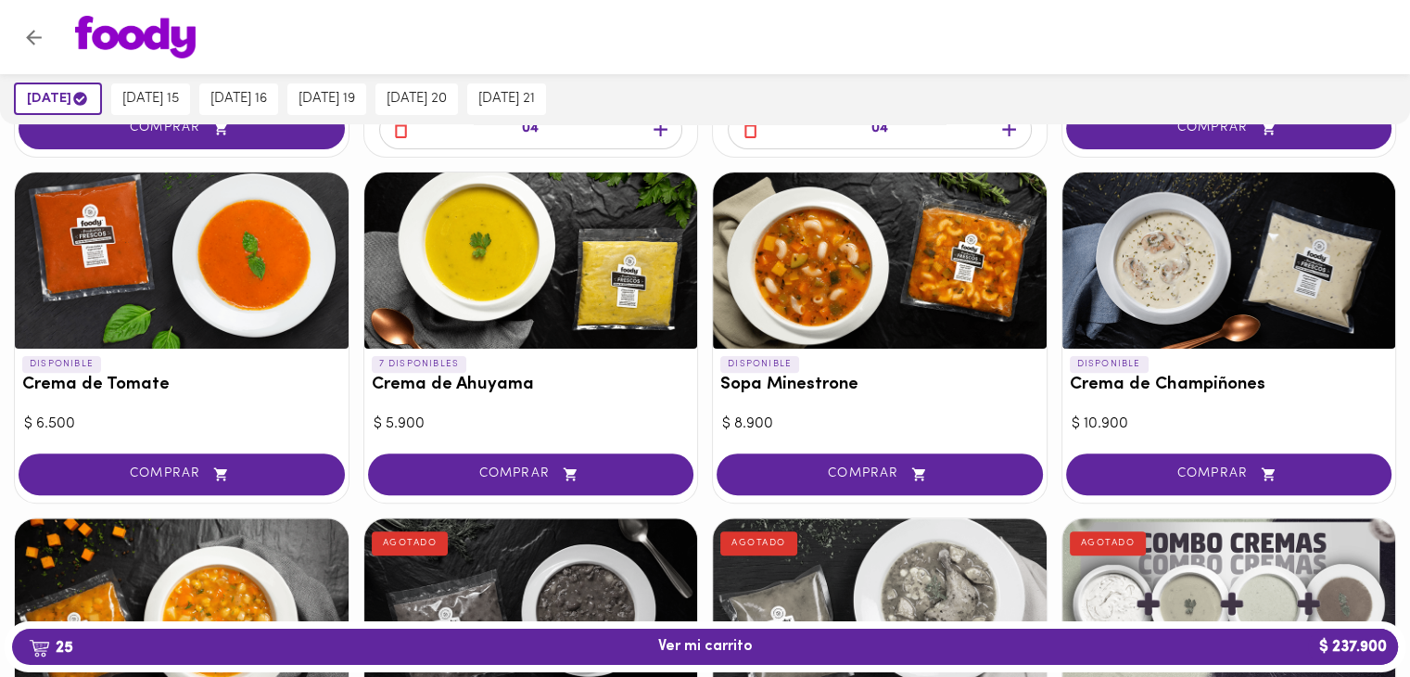
scroll to position [556, 0]
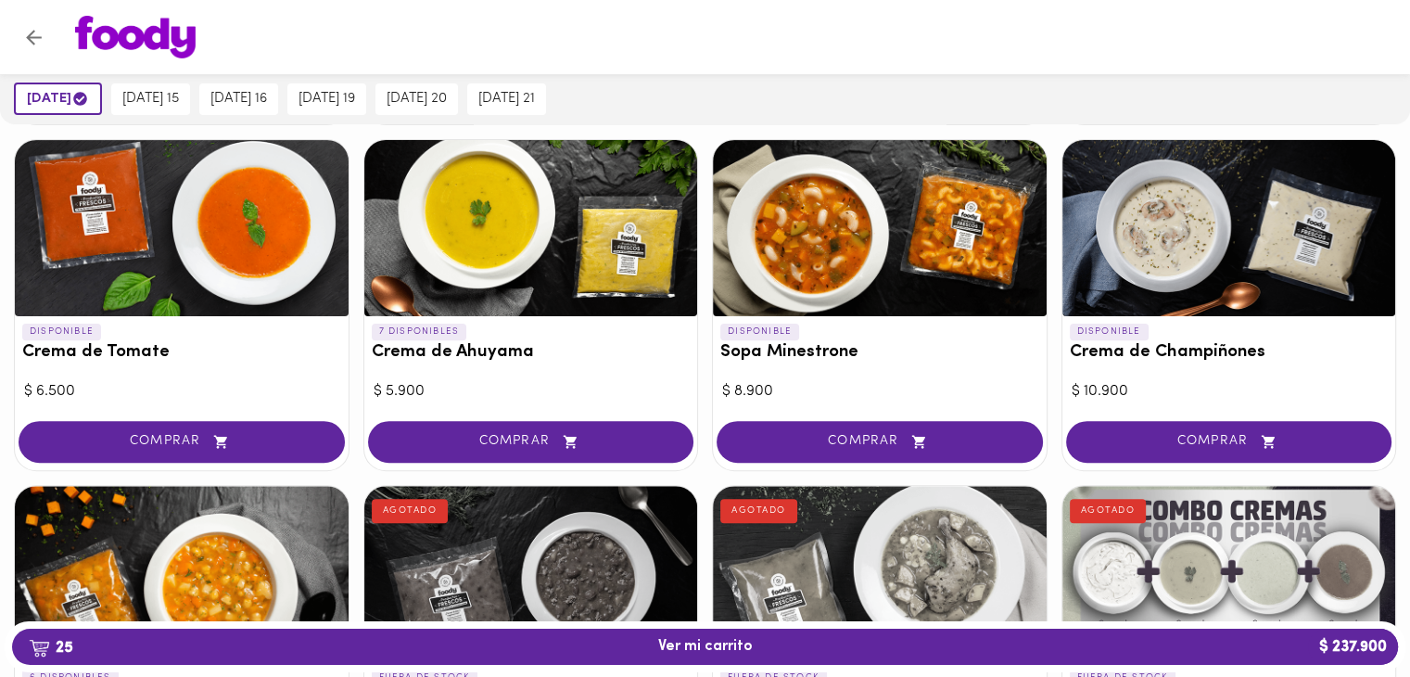
click at [1162, 440] on span "COMPRAR" at bounding box center [1229, 442] width 280 height 16
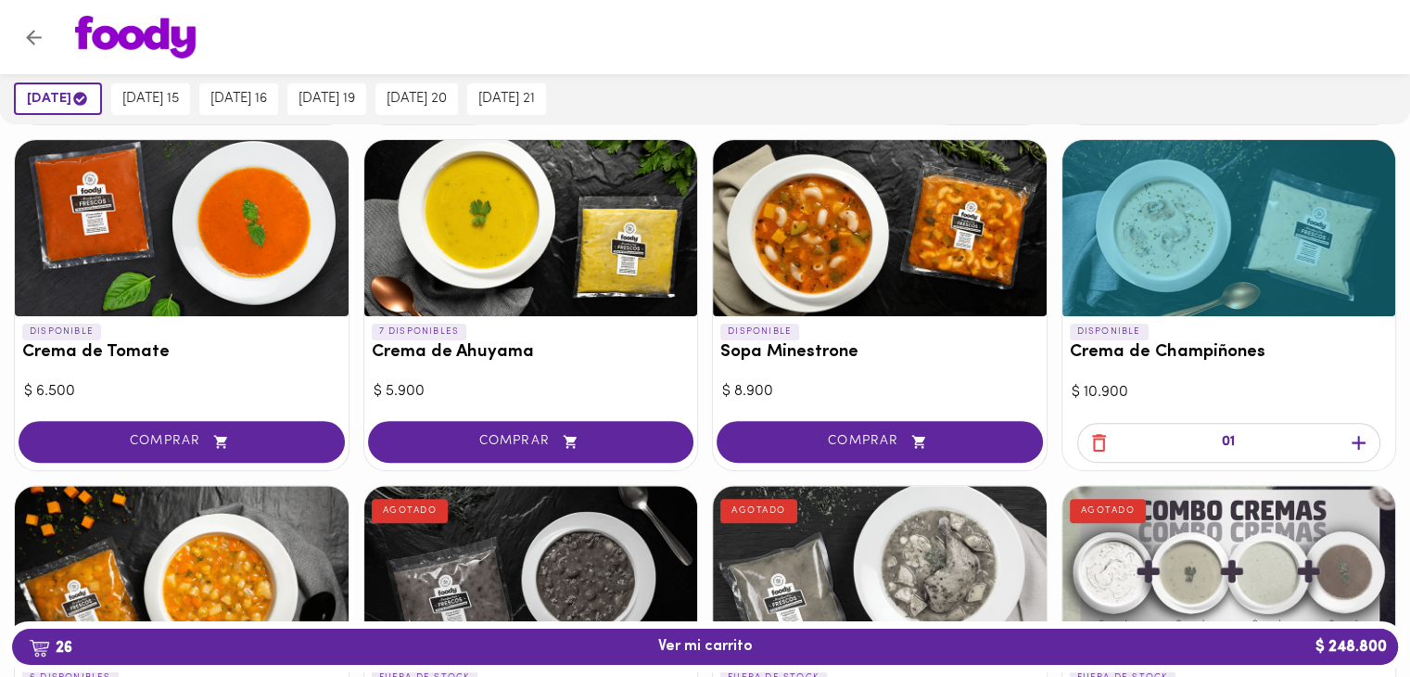
click at [1368, 441] on icon "button" at bounding box center [1358, 442] width 23 height 23
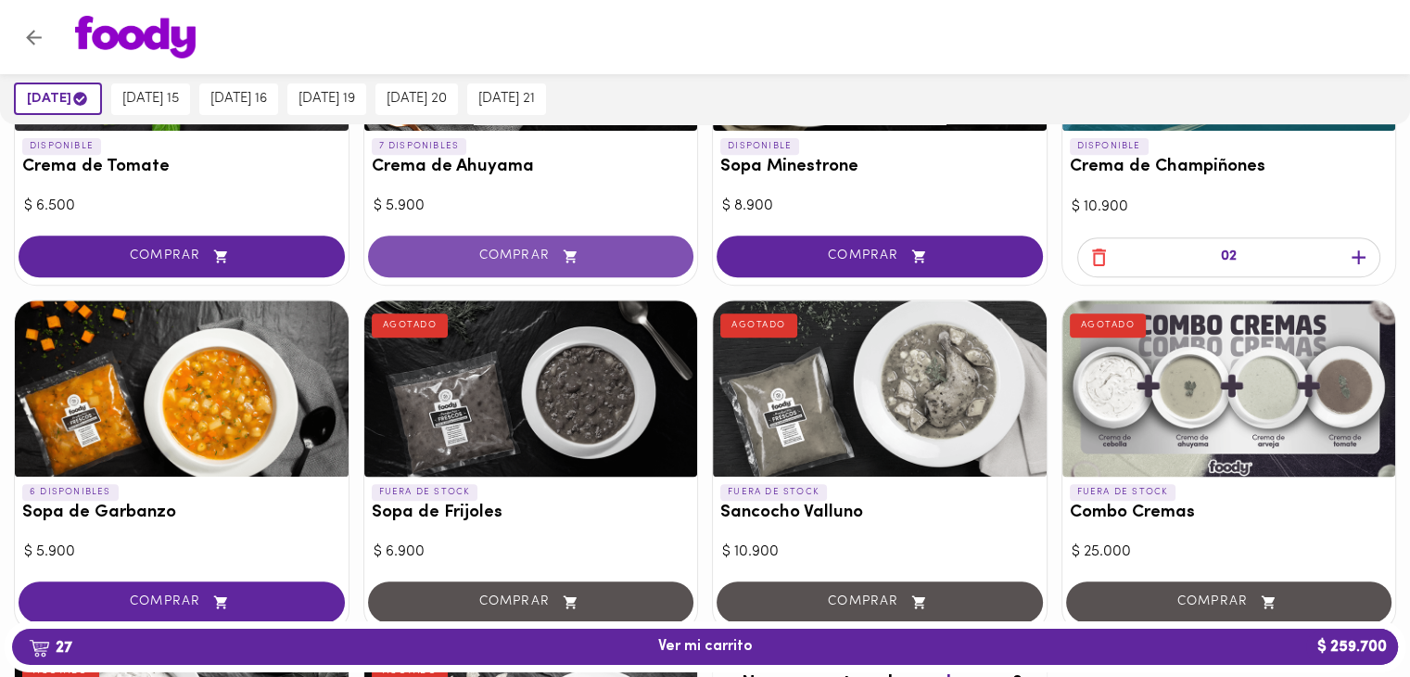
scroll to position [463, 0]
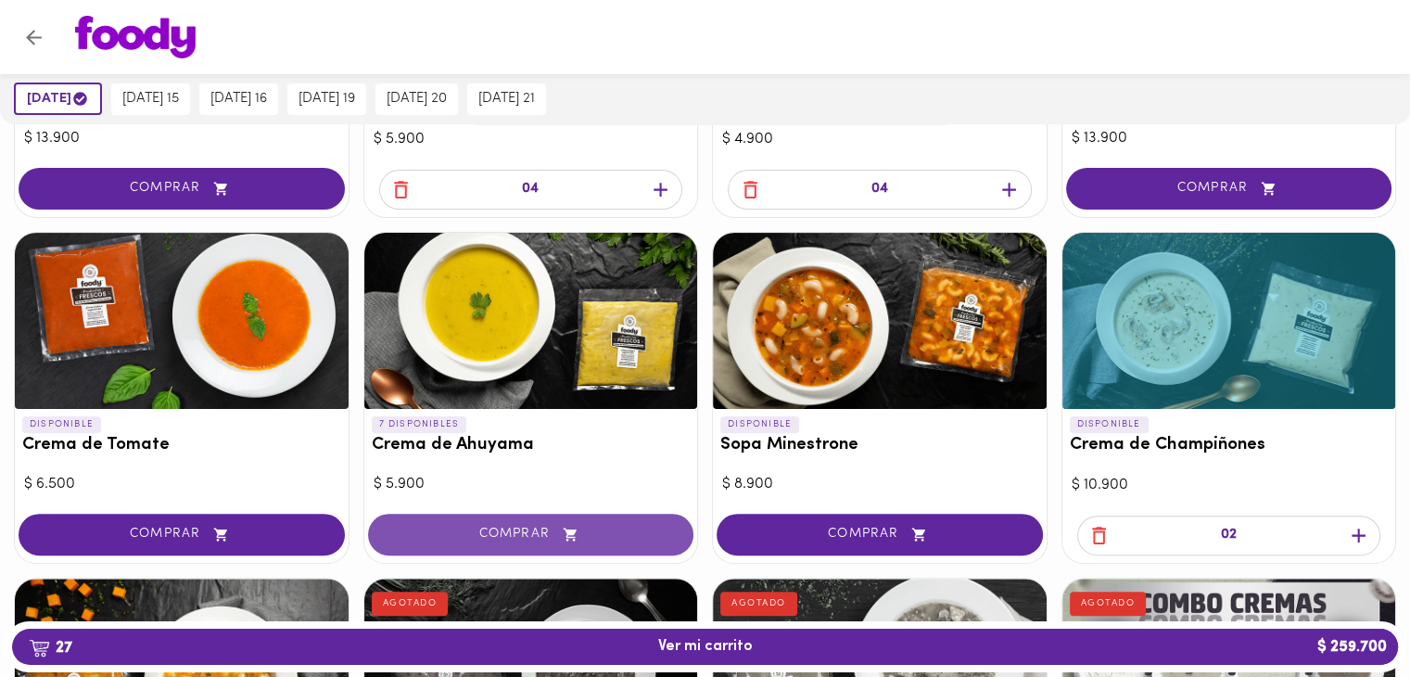
click at [529, 533] on span "COMPRAR" at bounding box center [531, 534] width 280 height 16
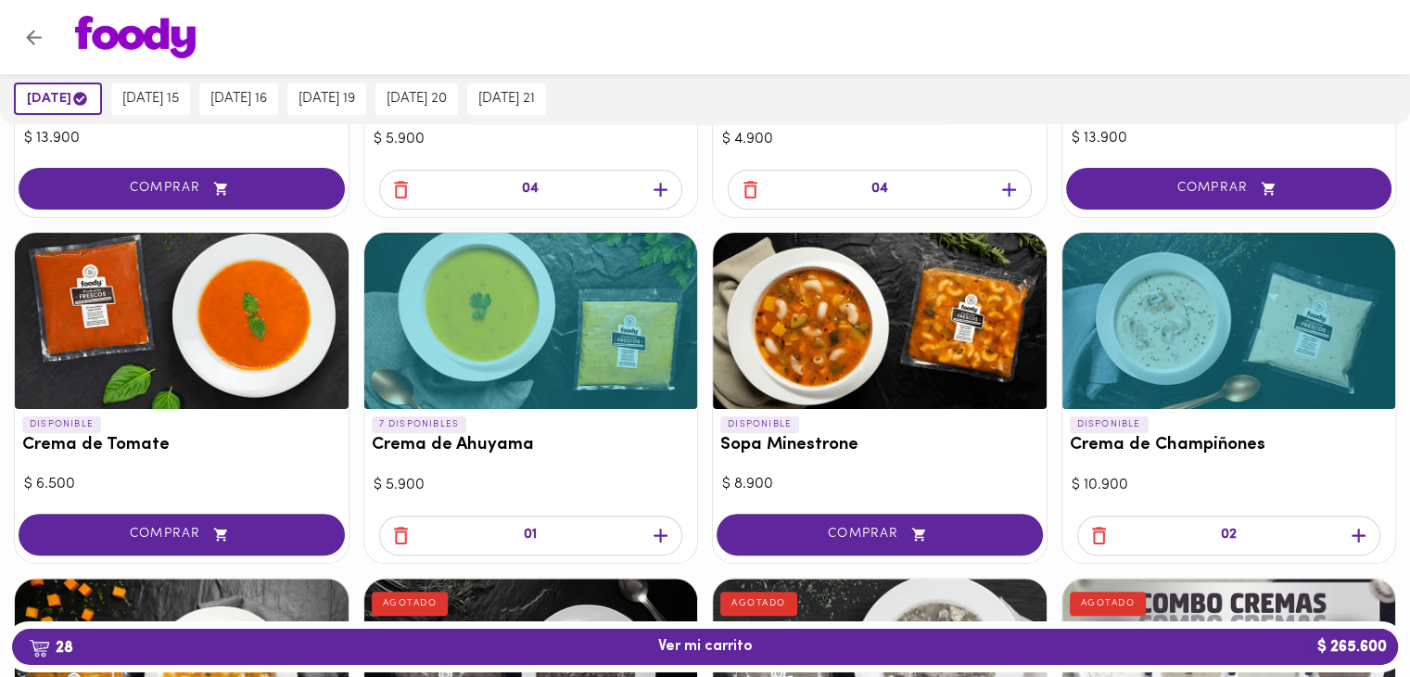
click at [660, 530] on icon "button" at bounding box center [660, 535] width 14 height 14
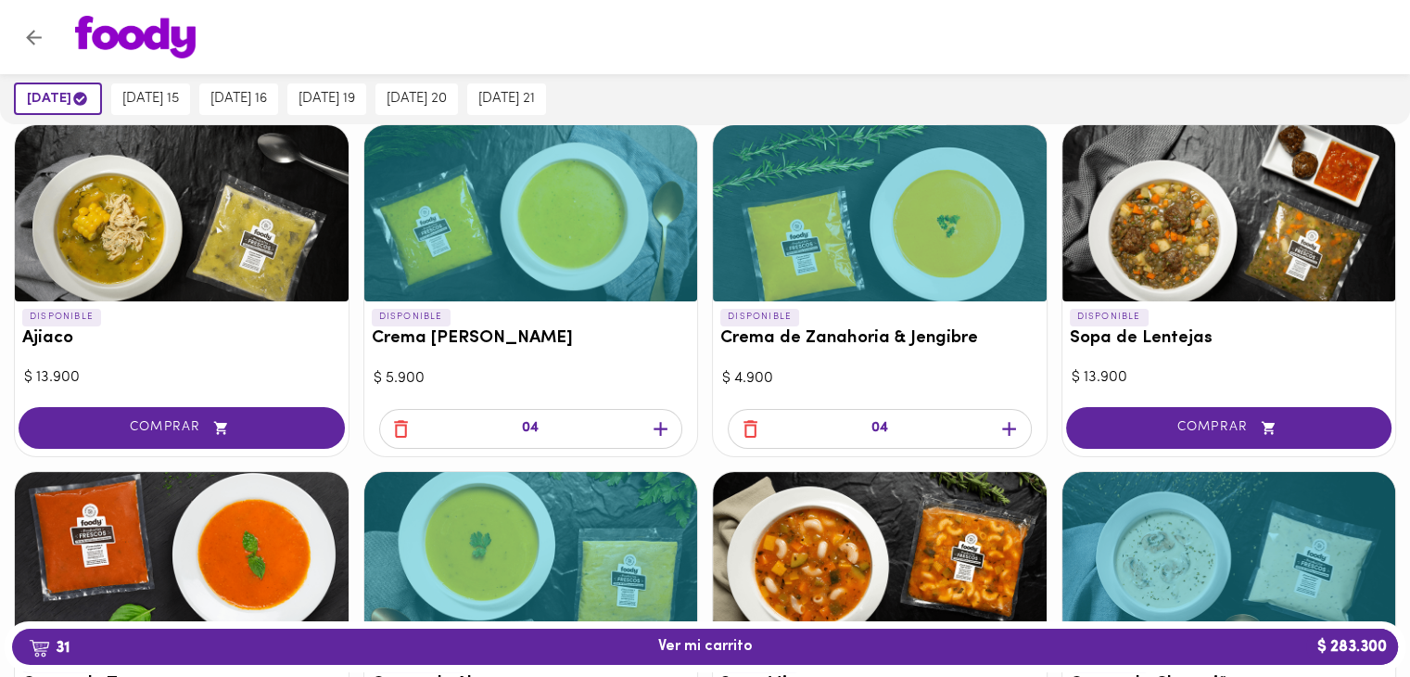
scroll to position [0, 0]
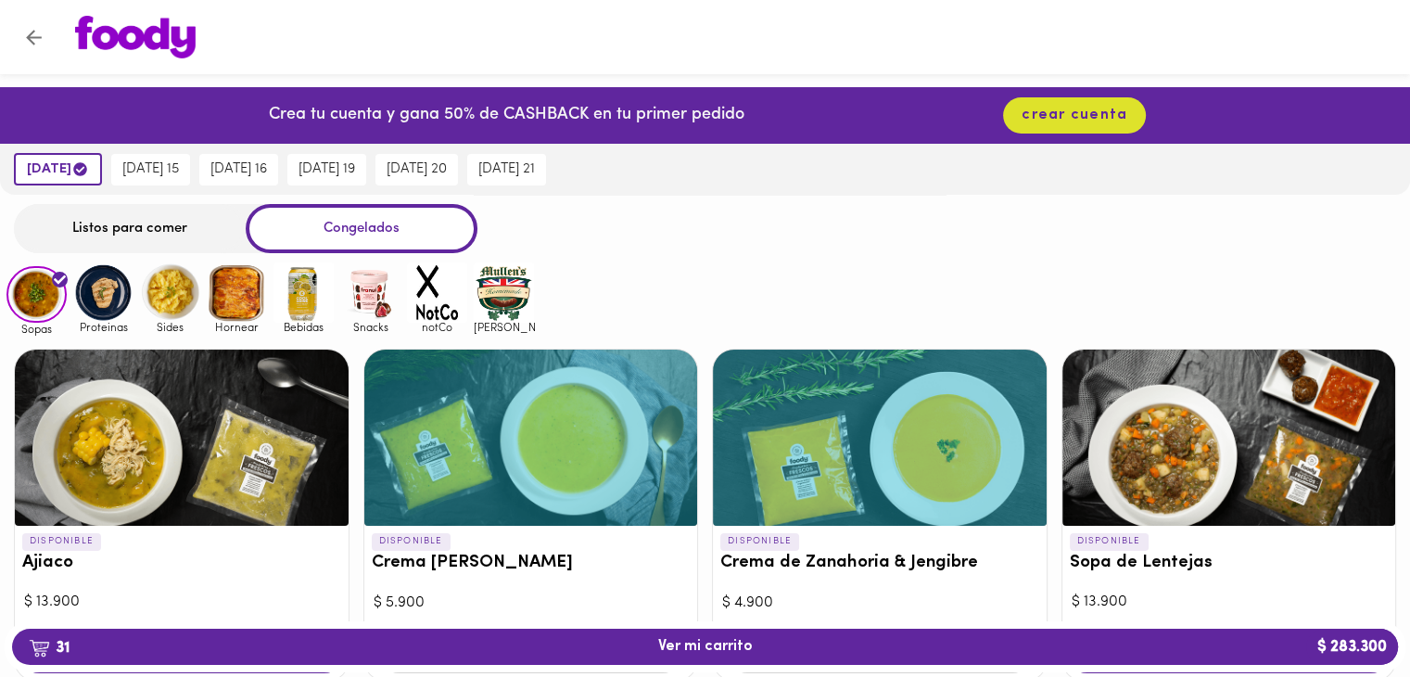
click at [102, 294] on img at bounding box center [103, 292] width 60 height 60
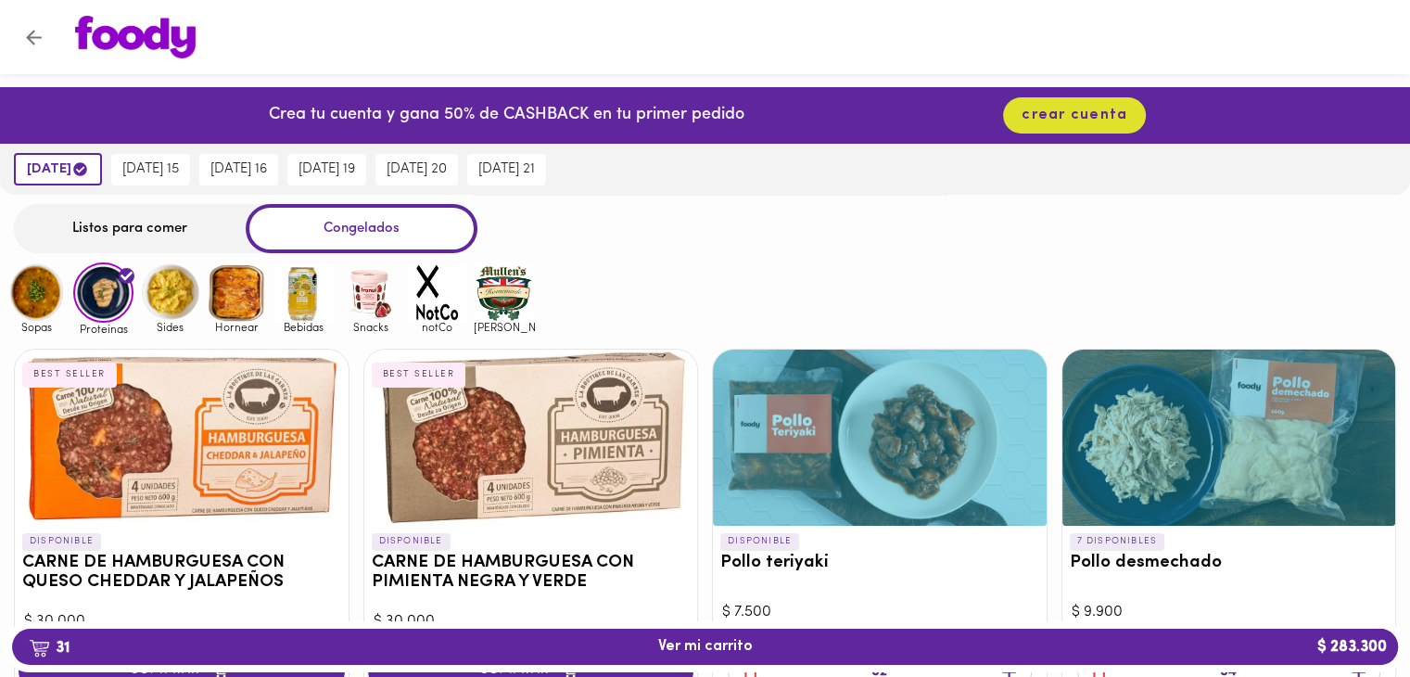
click at [33, 301] on img at bounding box center [36, 292] width 60 height 60
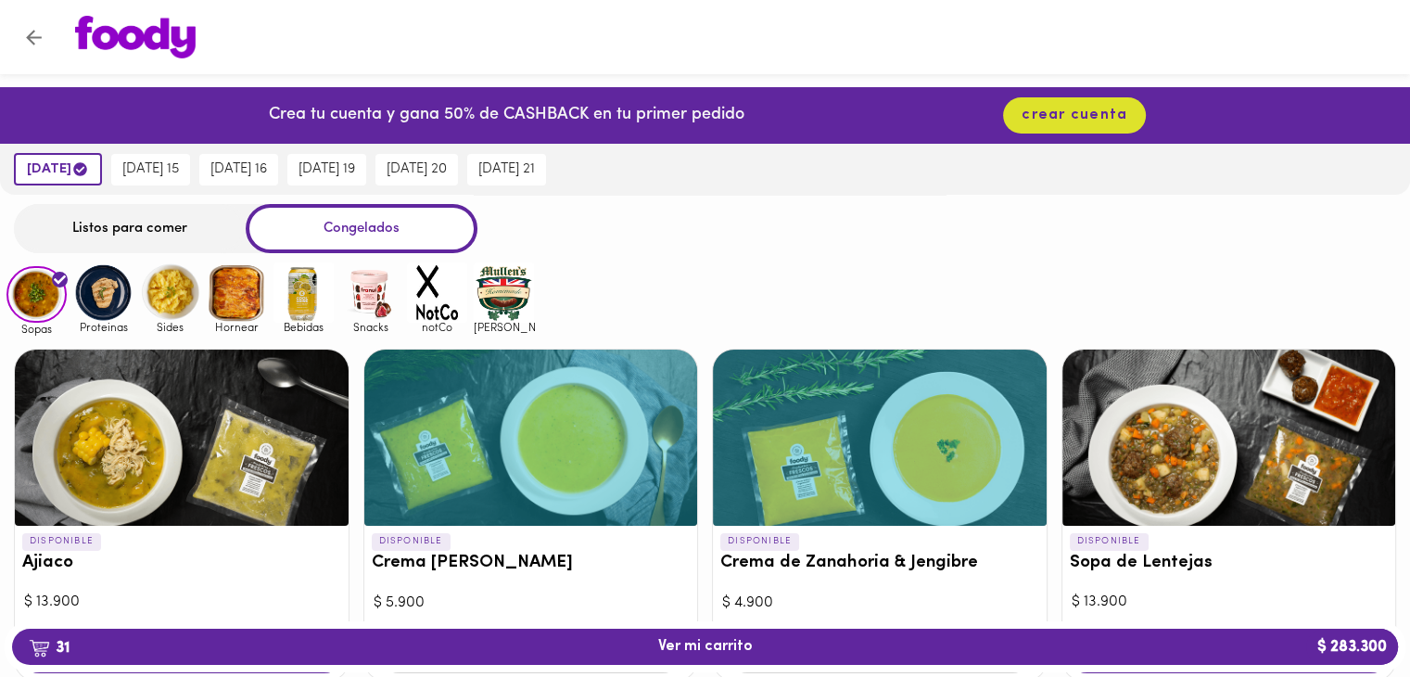
click at [97, 296] on img at bounding box center [103, 292] width 60 height 60
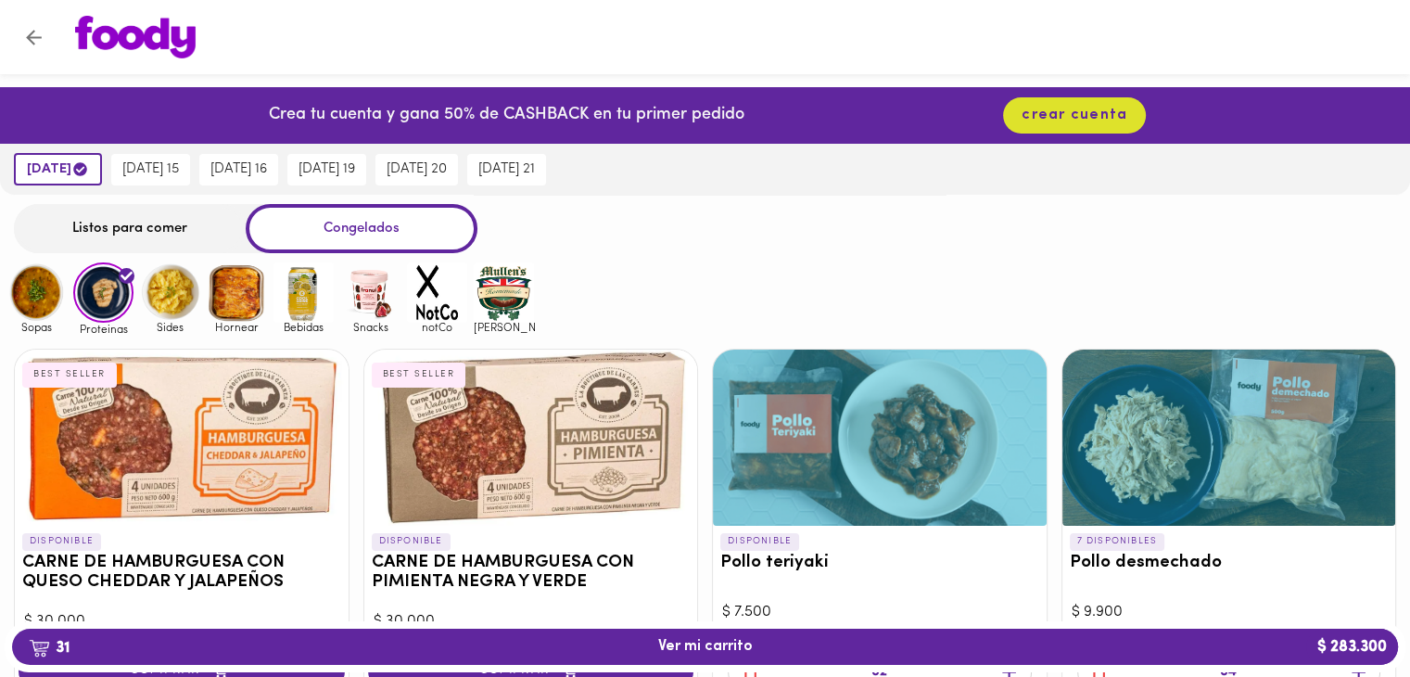
click at [221, 288] on img at bounding box center [237, 292] width 60 height 60
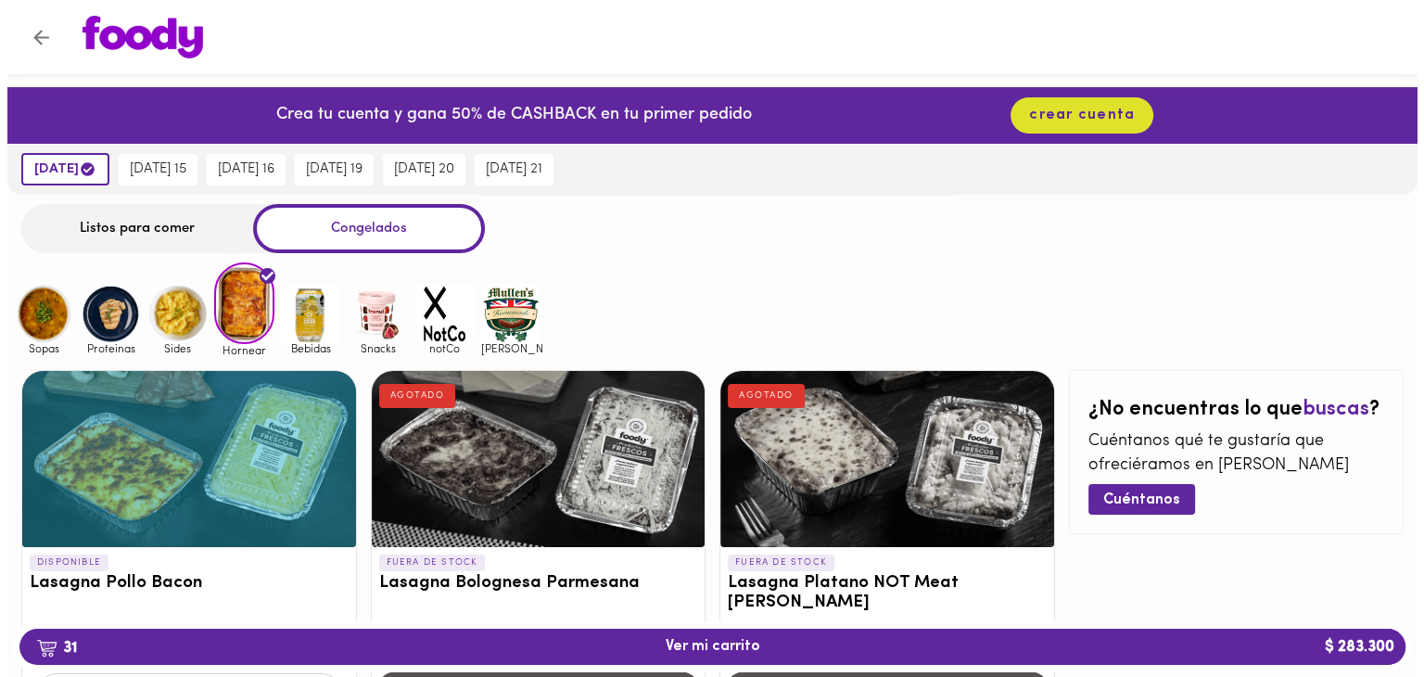
scroll to position [131, 0]
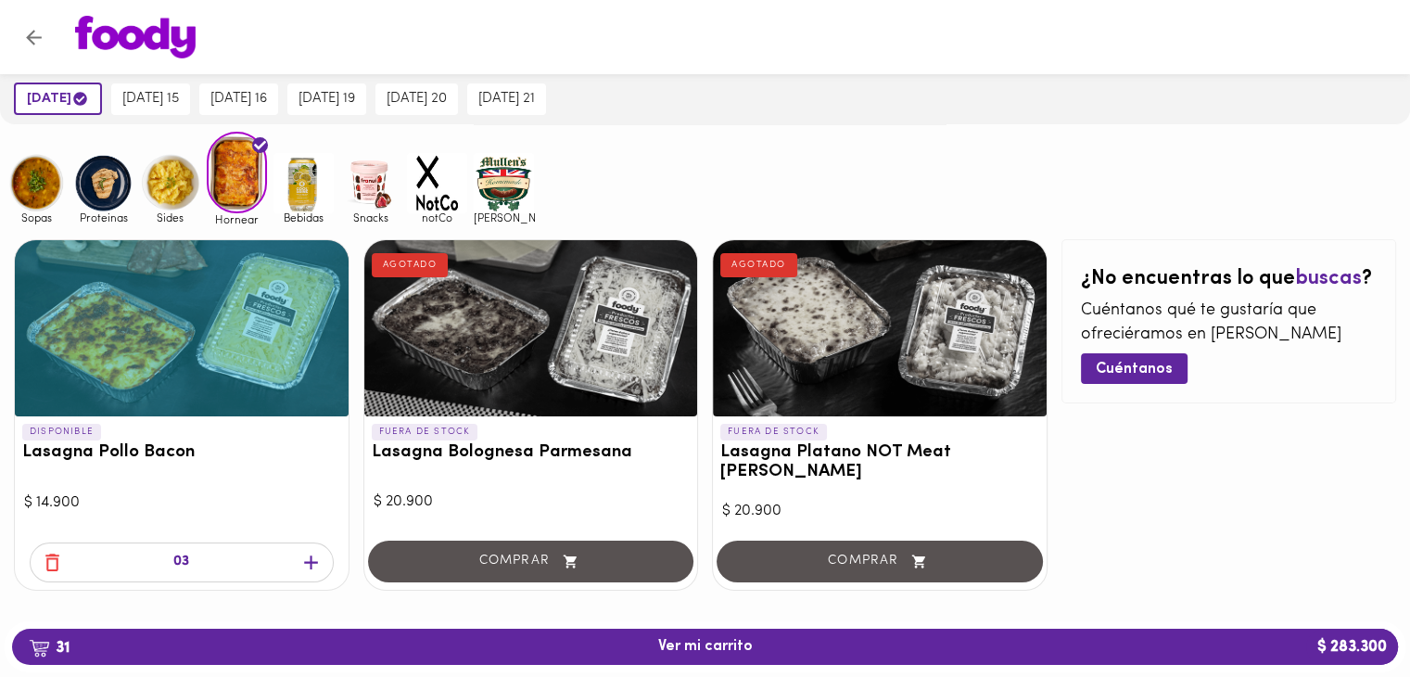
click at [306, 551] on icon "button" at bounding box center [310, 562] width 23 height 23
click at [990, 652] on span "32 Ver mi carrito $ 298.200" at bounding box center [705, 647] width 1356 height 18
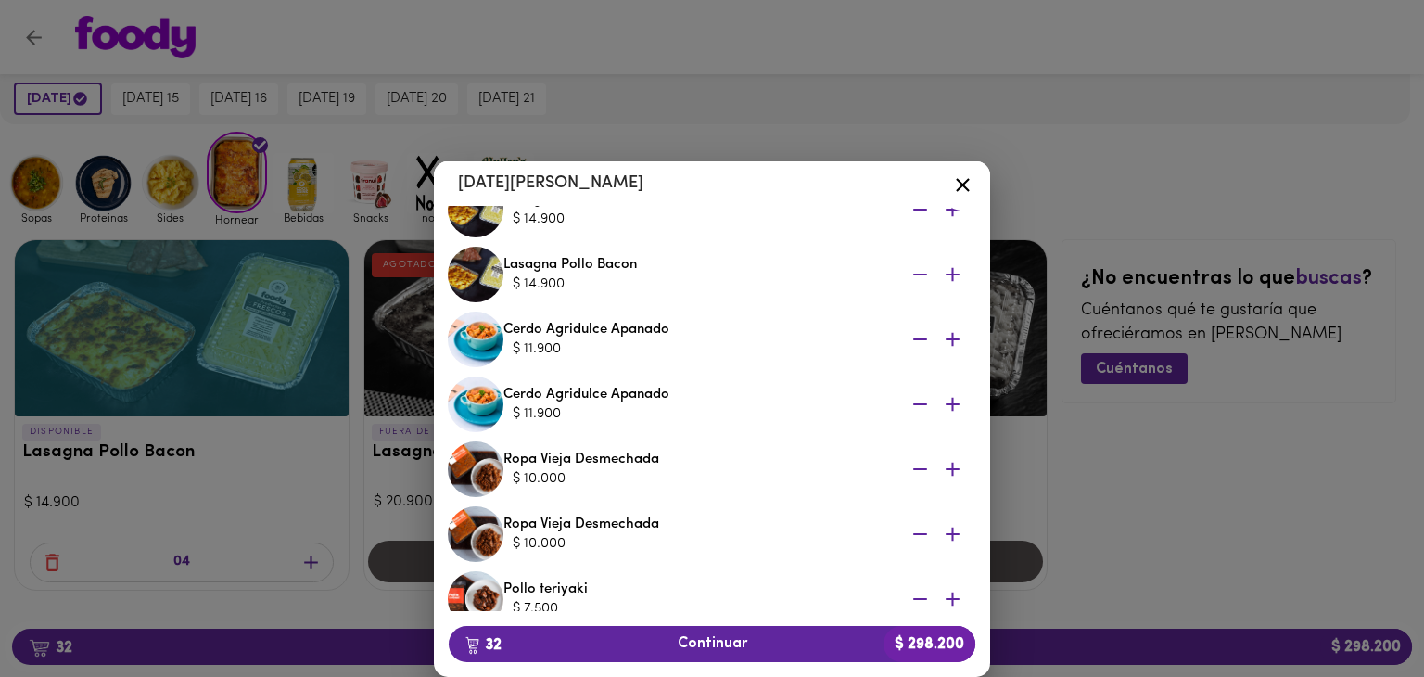
scroll to position [1205, 0]
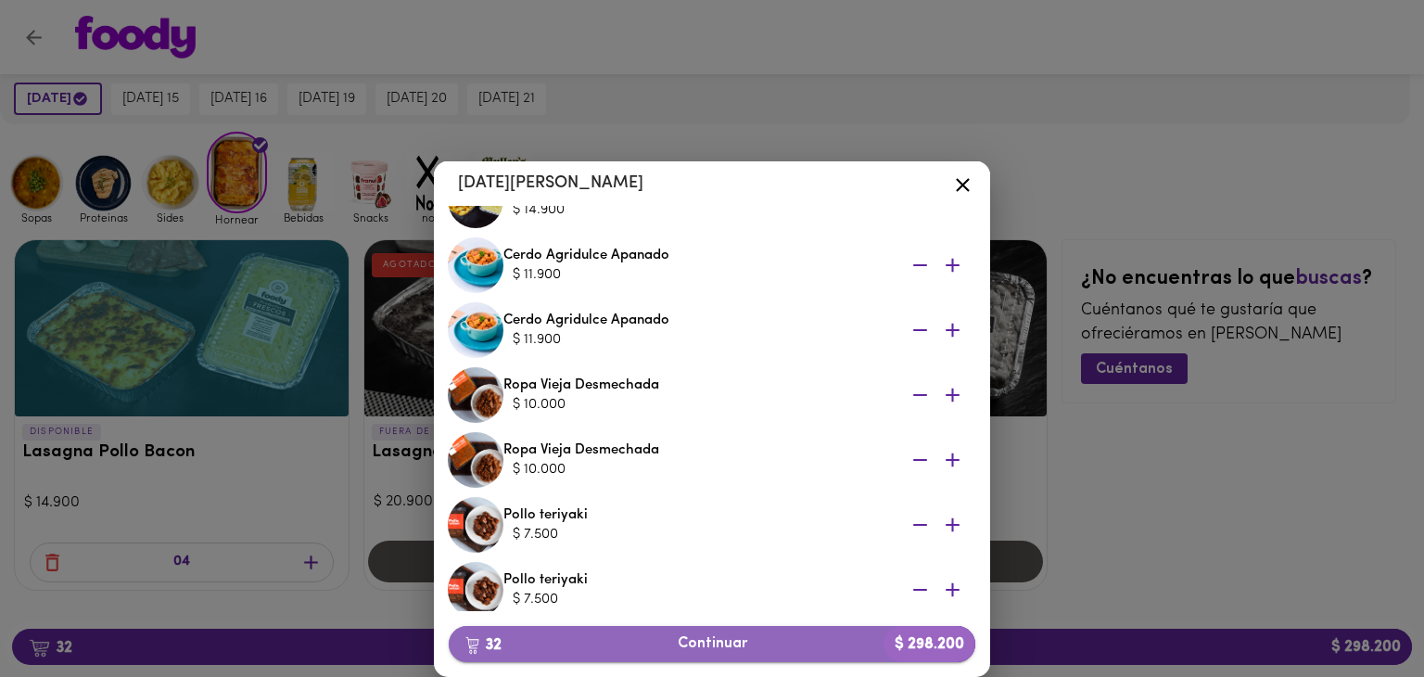
click at [853, 635] on span "32 Continuar $ 298.200" at bounding box center [711, 644] width 497 height 18
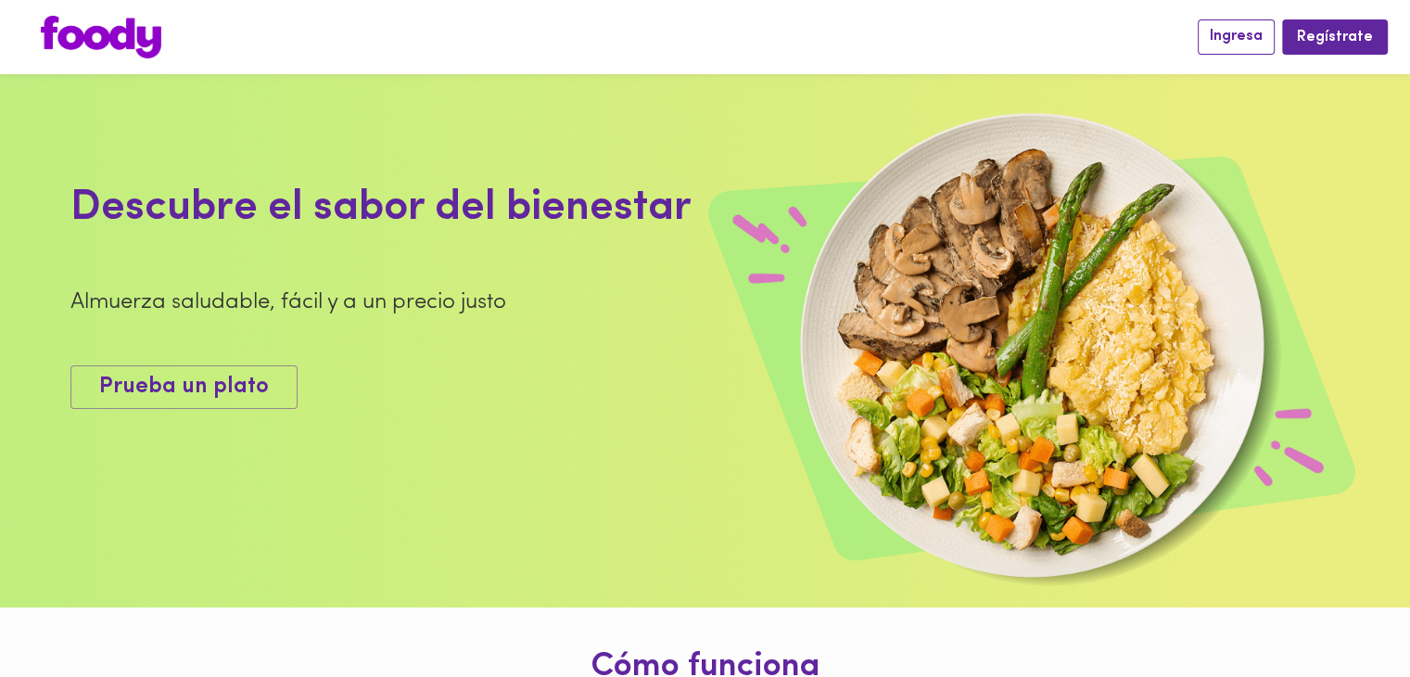
click at [1234, 38] on span "Ingresa" at bounding box center [1235, 37] width 53 height 18
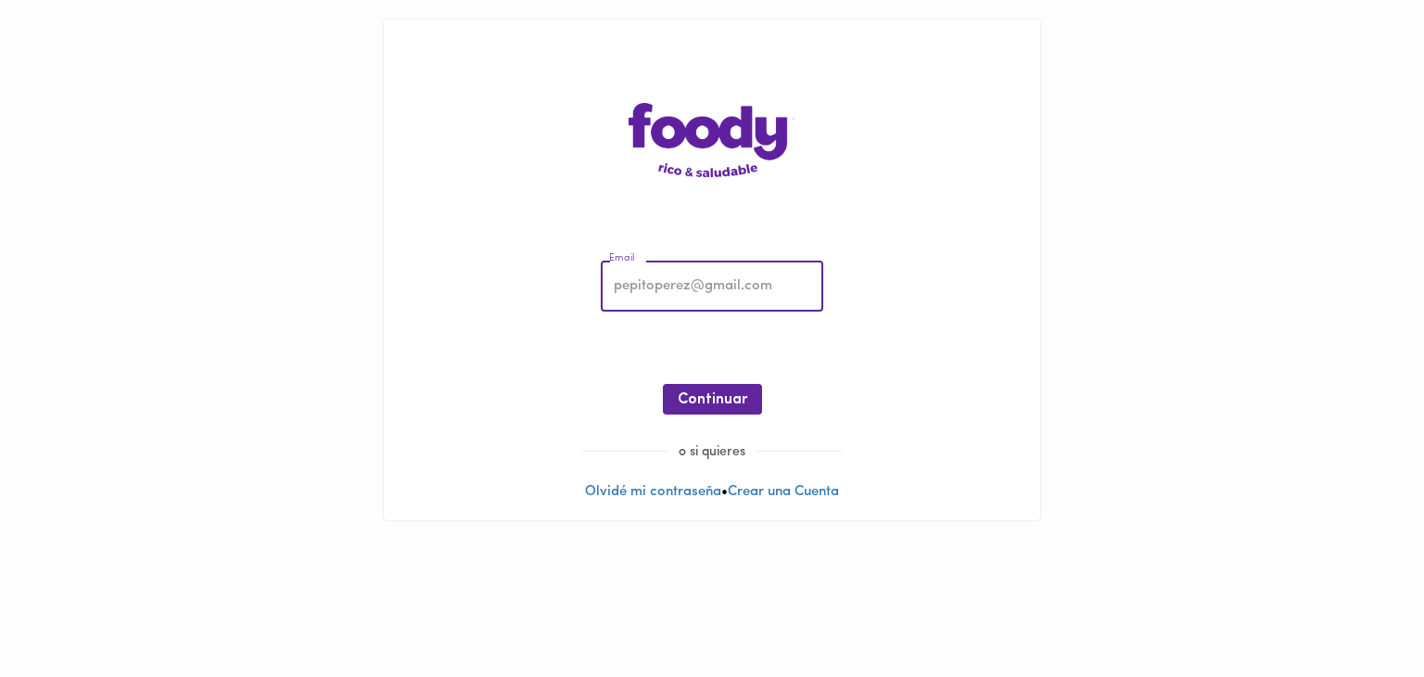
click at [643, 293] on input "email" at bounding box center [712, 286] width 222 height 51
type input "[EMAIL_ADDRESS][DOMAIN_NAME]"
click at [731, 399] on span "Continuar" at bounding box center [712, 400] width 70 height 18
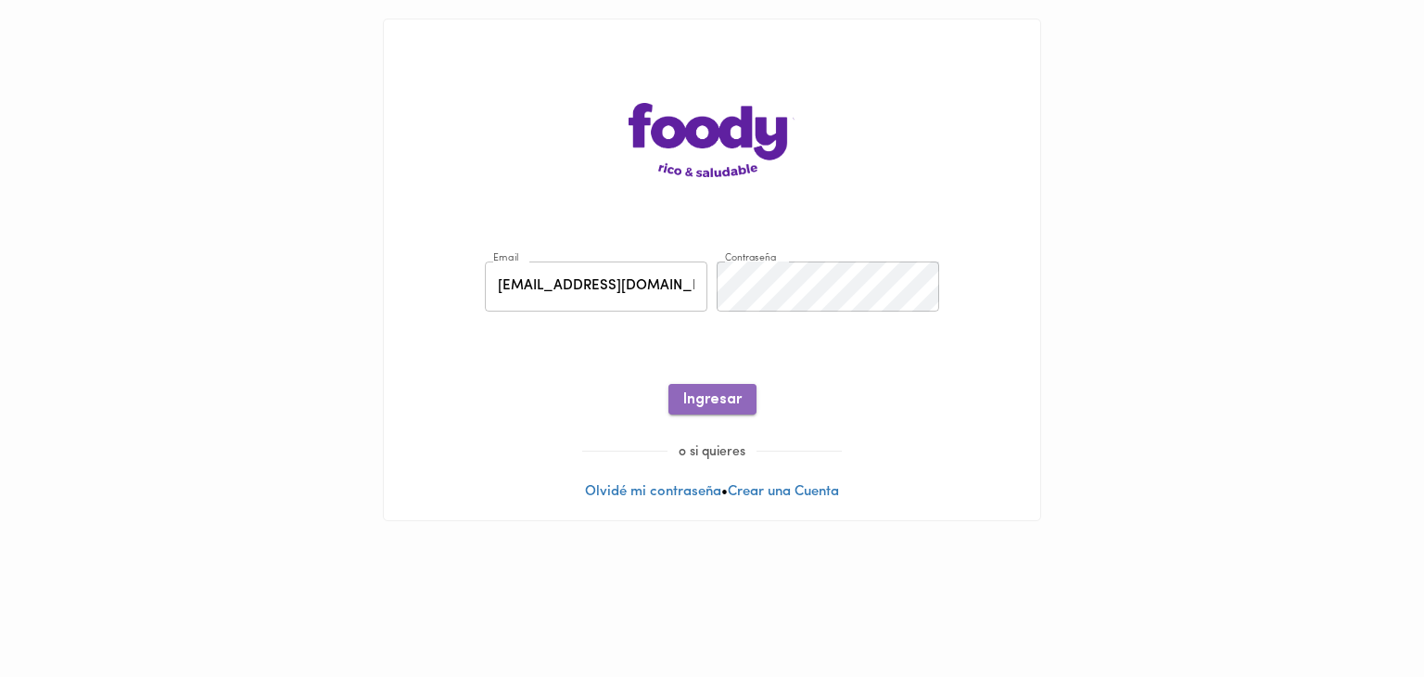
click at [722, 399] on span "Ingresar" at bounding box center [712, 400] width 58 height 18
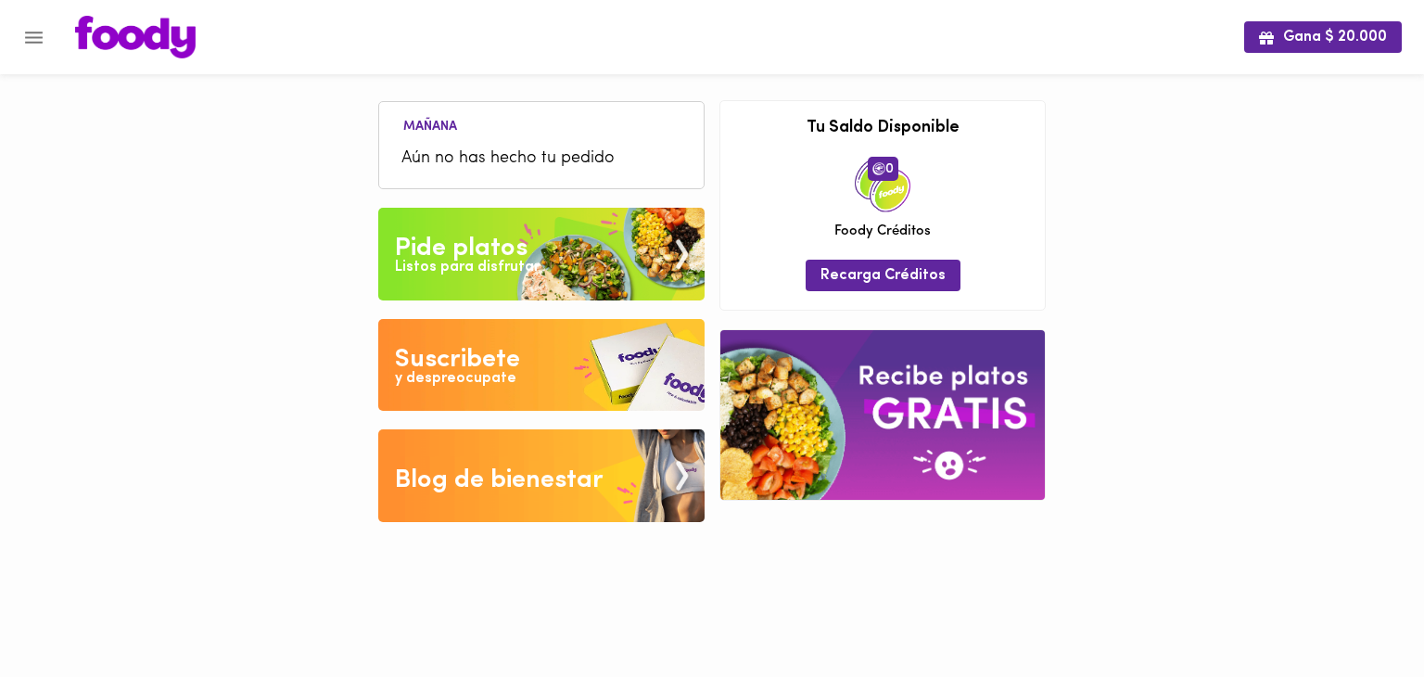
click at [506, 253] on div "Pide platos" at bounding box center [461, 248] width 133 height 37
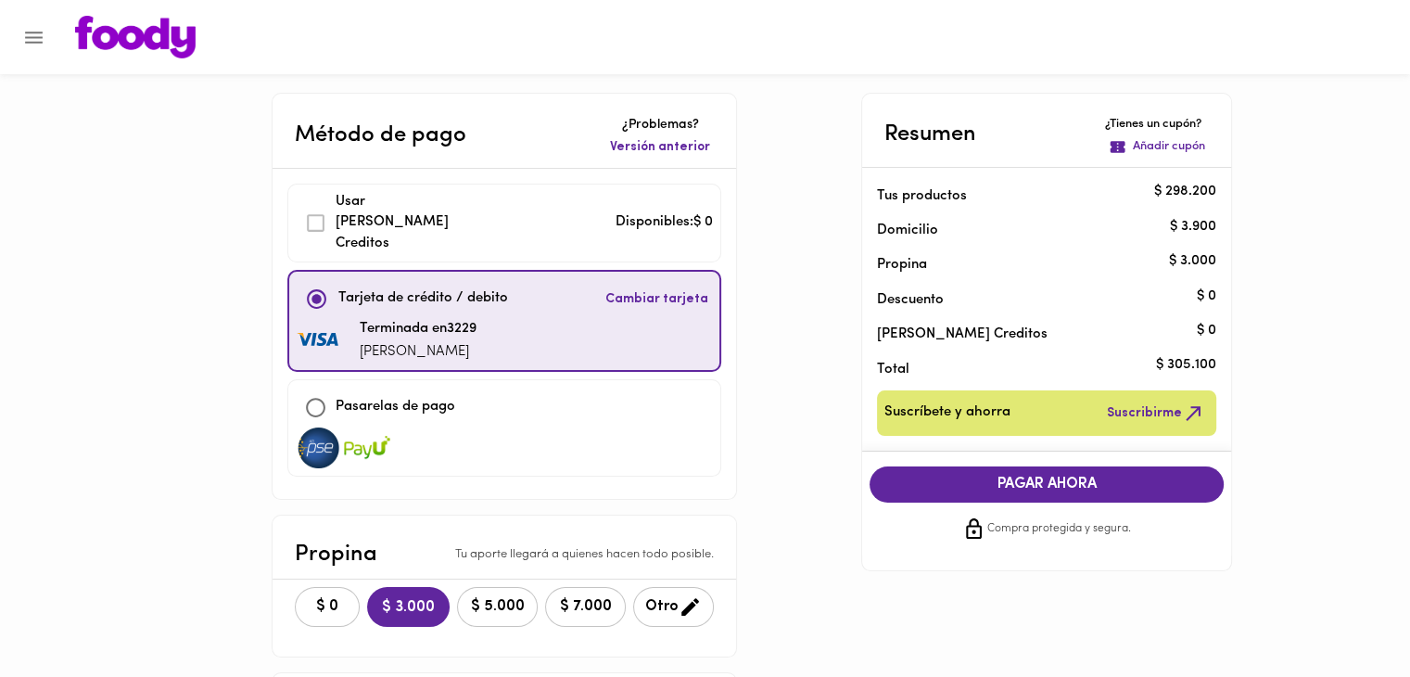
click at [633, 290] on span "Cambiar tarjeta" at bounding box center [656, 299] width 103 height 19
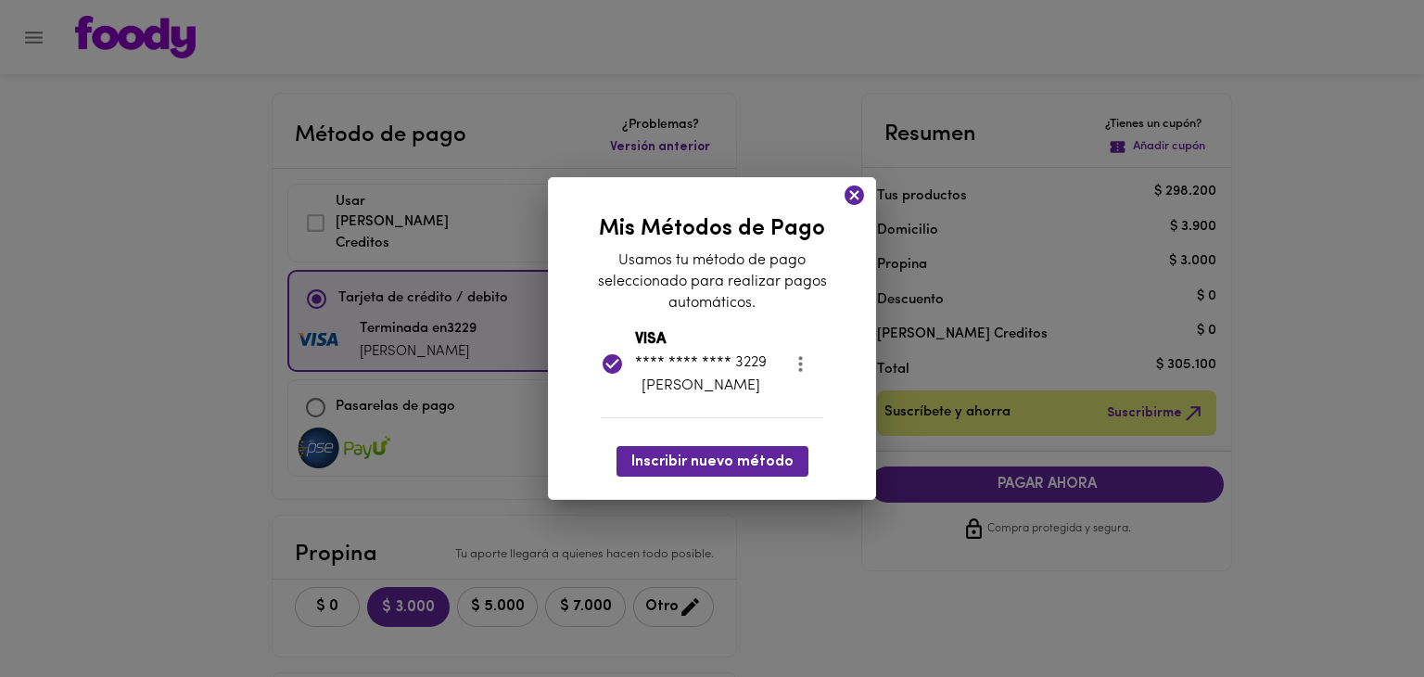
click at [854, 199] on icon at bounding box center [853, 194] width 19 height 19
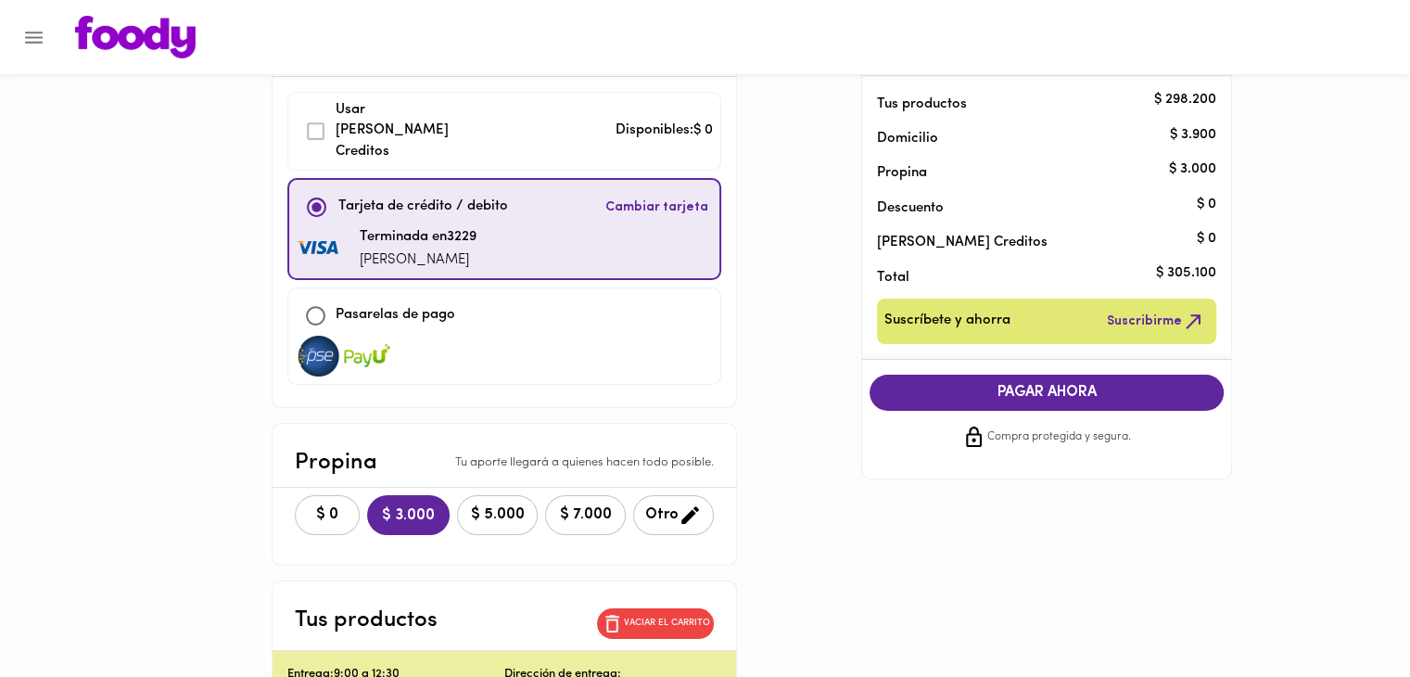
scroll to position [93, 0]
click at [330, 505] on span "$ 0" at bounding box center [327, 514] width 41 height 18
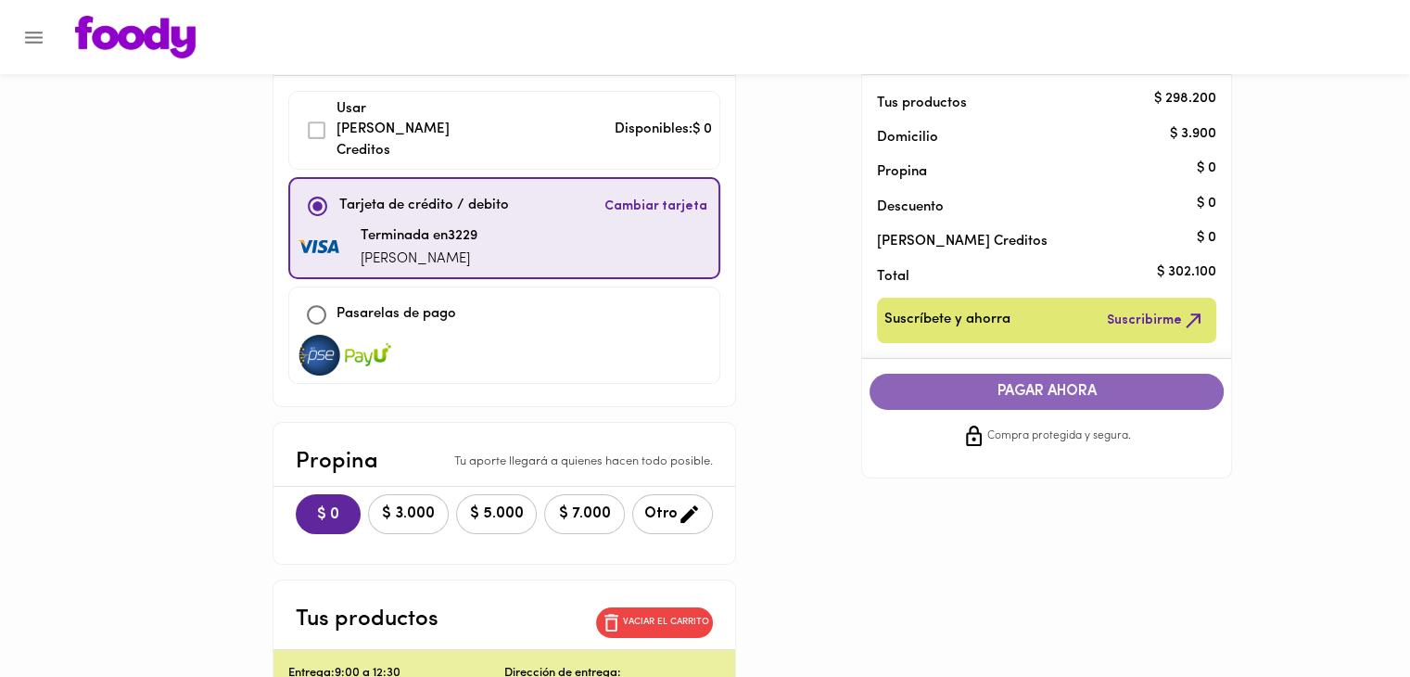
click at [941, 400] on button "PAGAR AHORA" at bounding box center [1046, 391] width 354 height 36
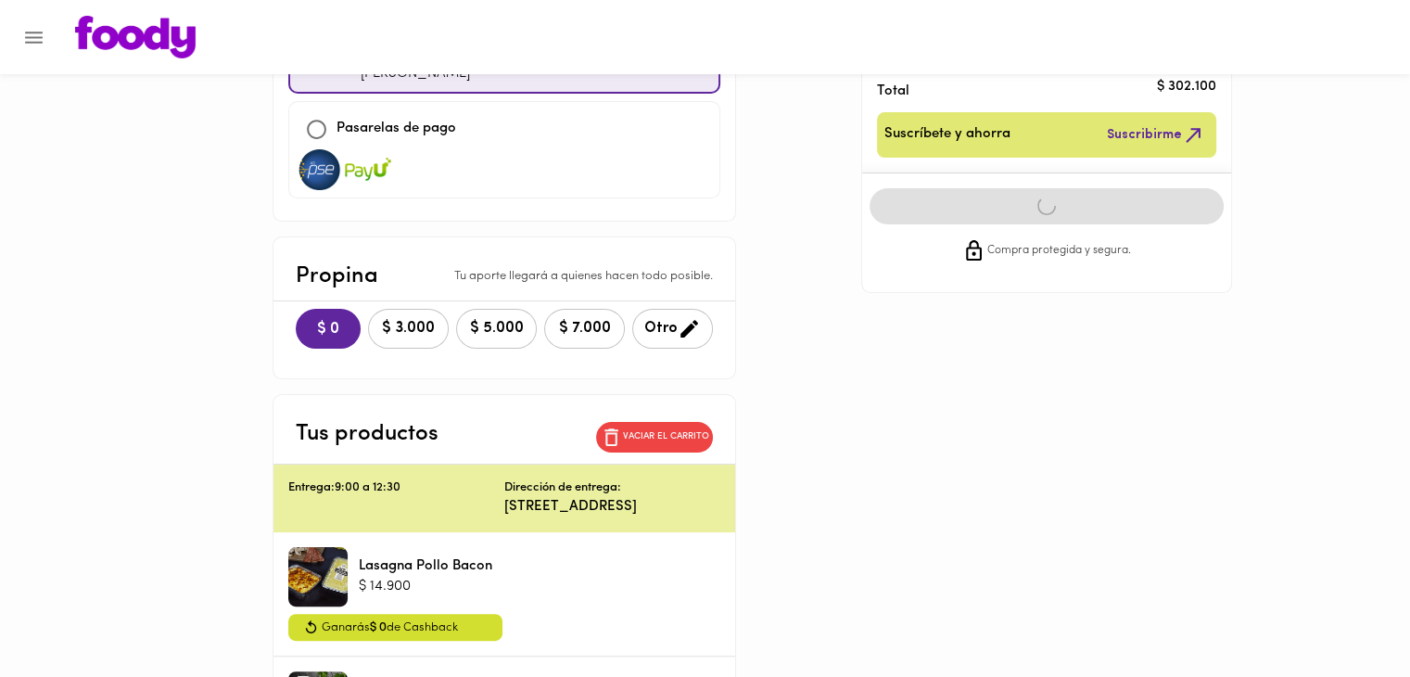
scroll to position [0, 0]
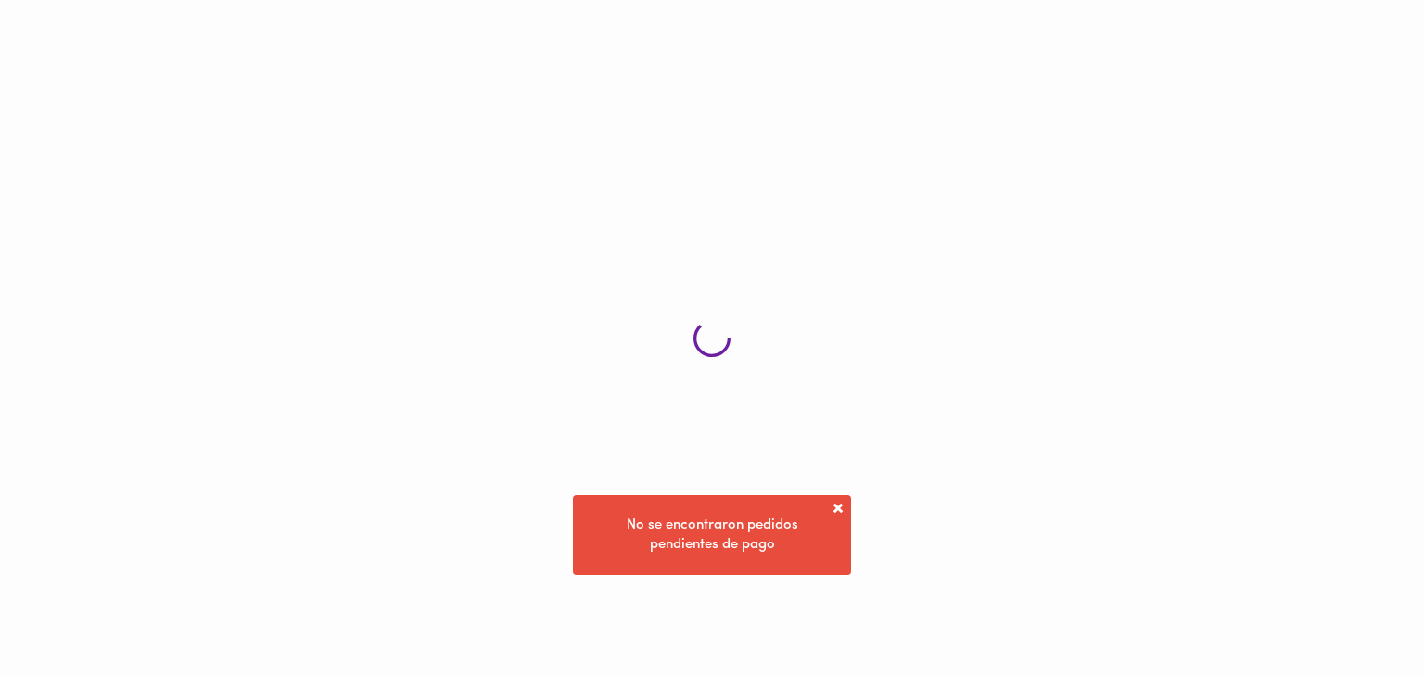
click at [838, 507] on span at bounding box center [838, 508] width 19 height 19
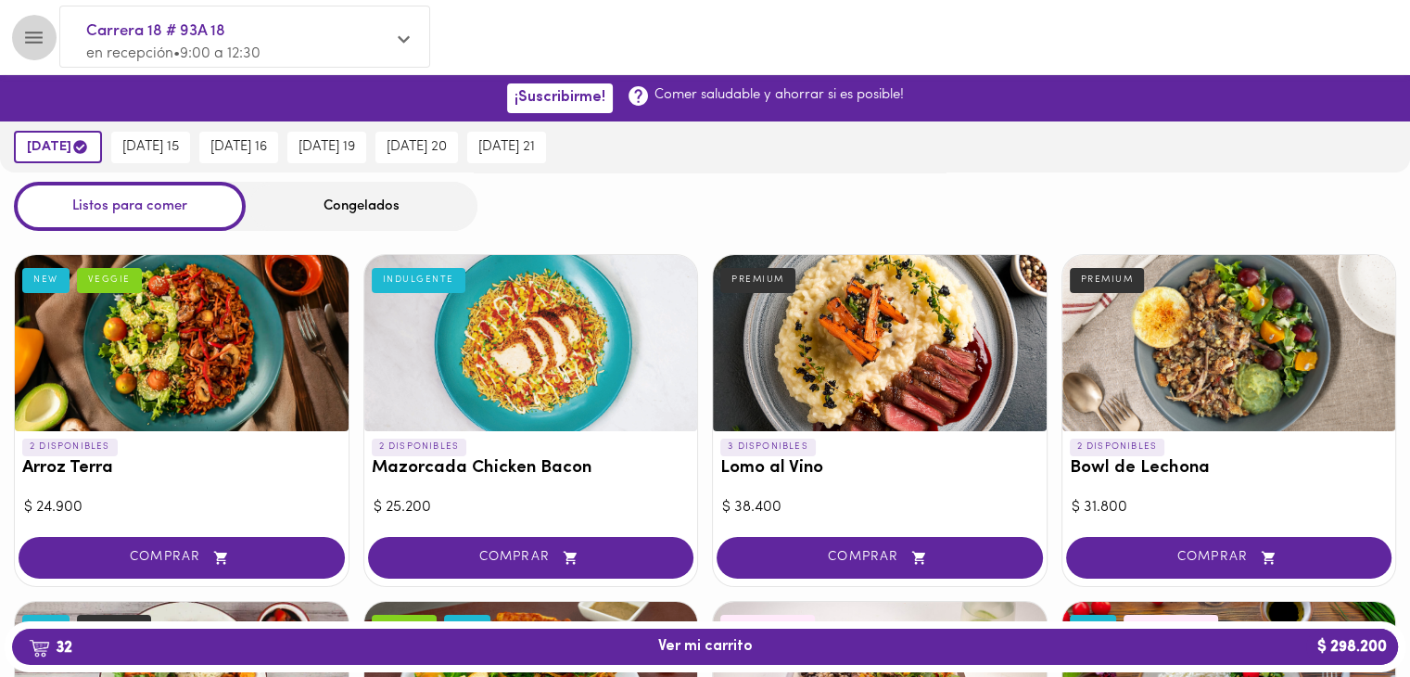
click at [25, 34] on icon "Menu" at bounding box center [33, 37] width 23 height 23
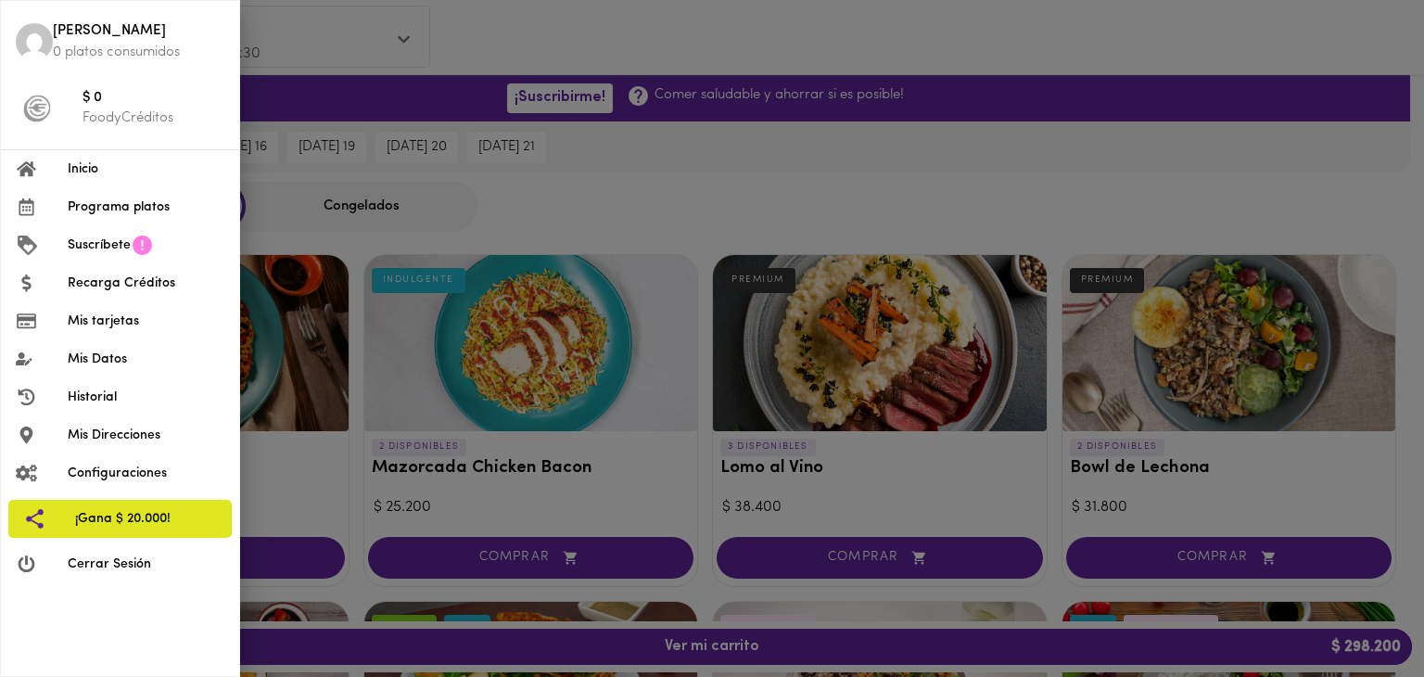
click at [122, 394] on span "Historial" at bounding box center [146, 396] width 157 height 19
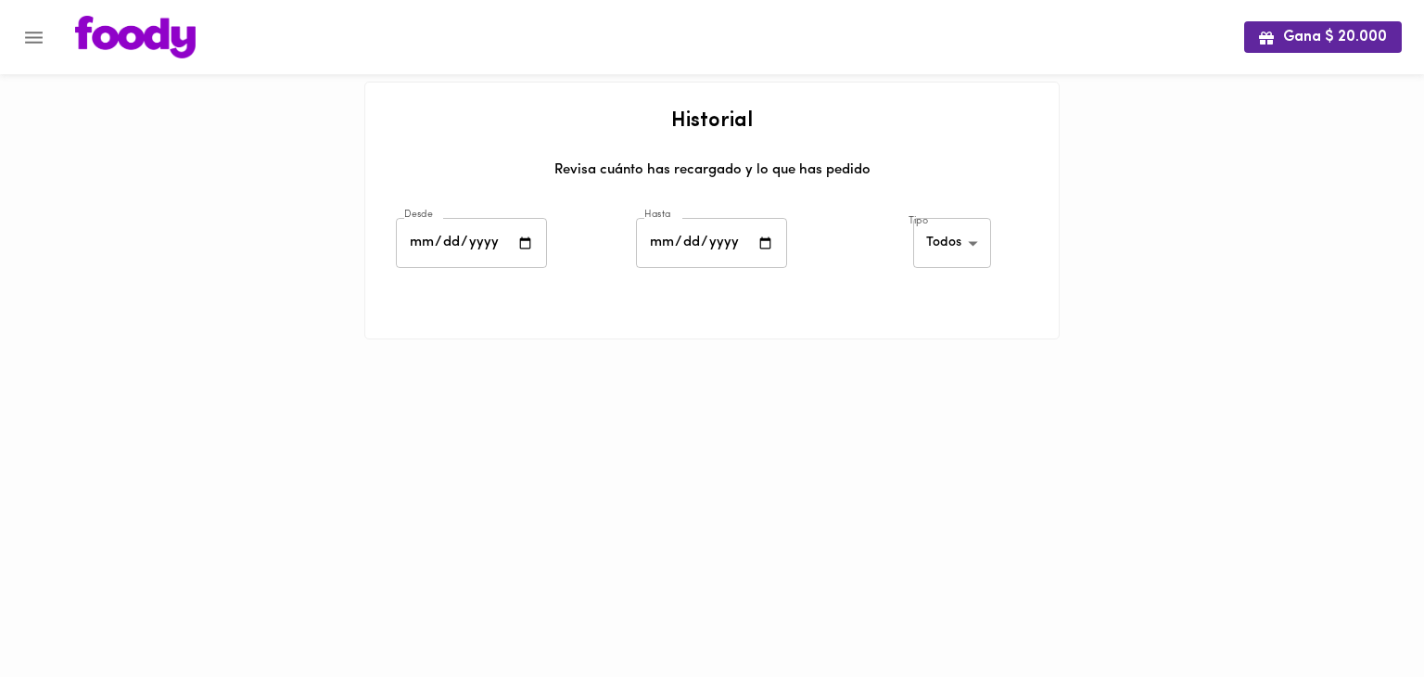
click at [38, 30] on icon "Menu" at bounding box center [33, 37] width 23 height 23
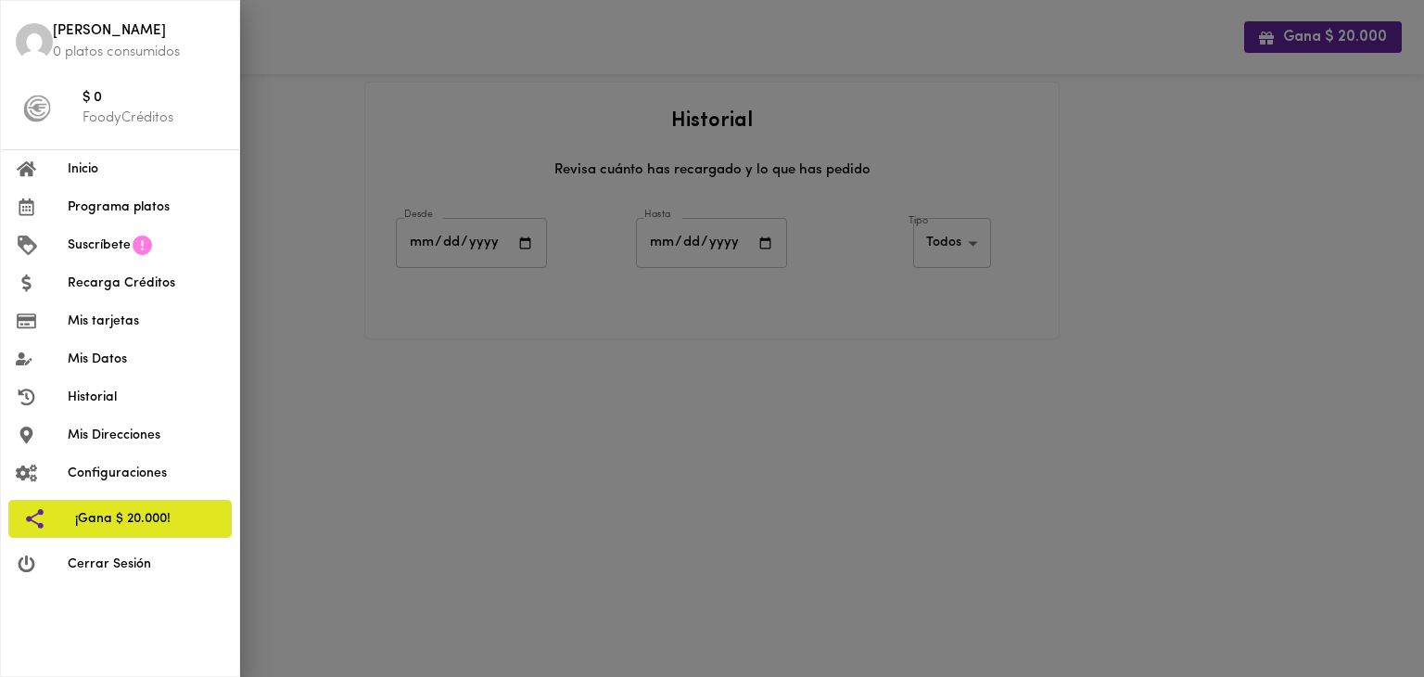
click at [126, 487] on li "Configuraciones" at bounding box center [120, 473] width 238 height 38
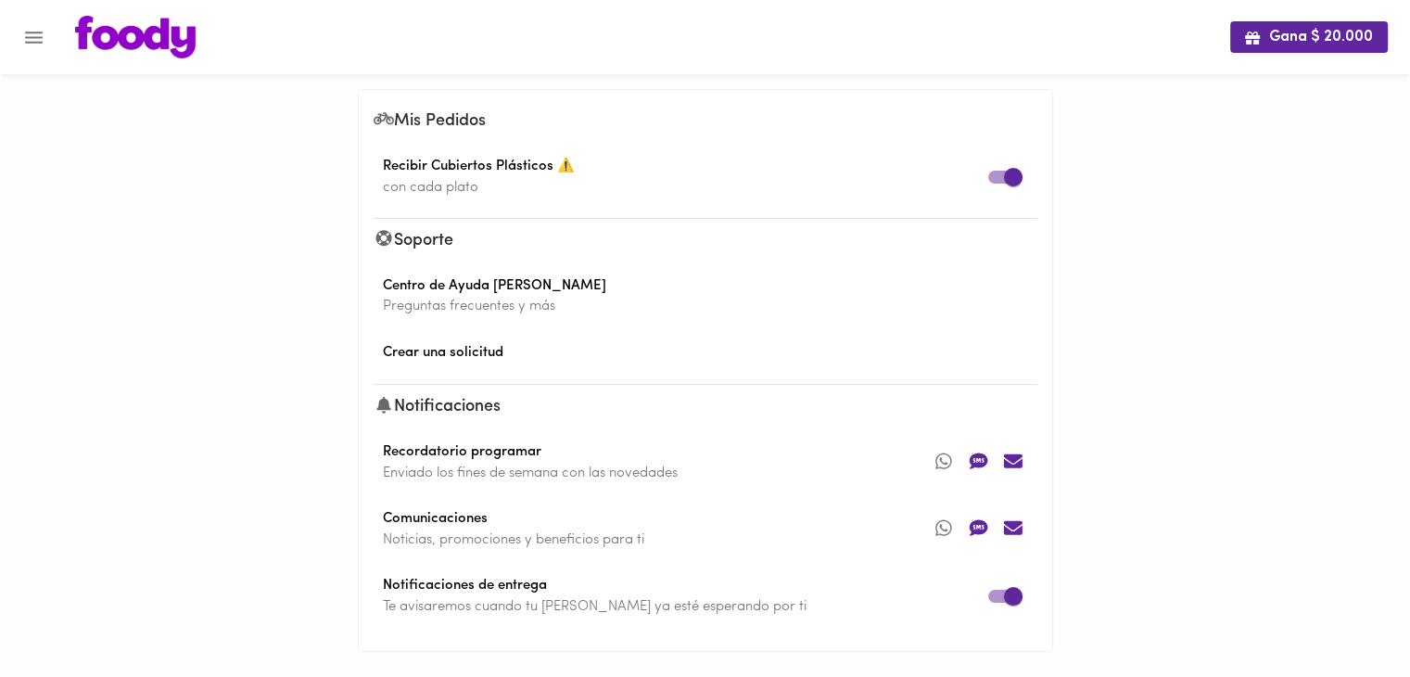
click at [104, 33] on img at bounding box center [135, 37] width 120 height 43
